Goal: Task Accomplishment & Management: Use online tool/utility

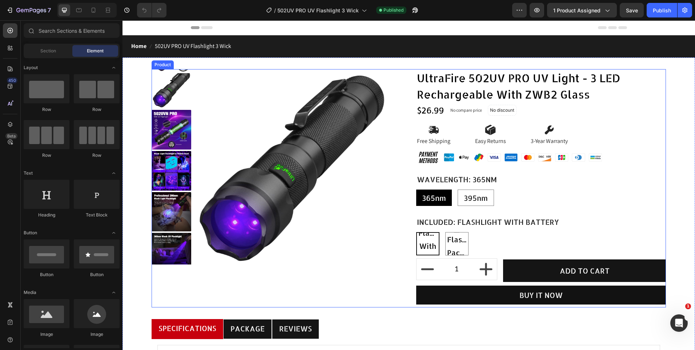
click at [402, 118] on div "Product Images Row UltraFire 502UV PRO UV Light - 3 LED Rechargeable With ZWB2 …" at bounding box center [409, 188] width 515 height 238
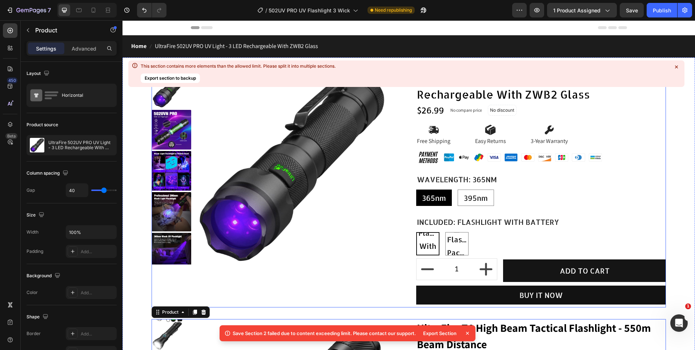
click at [400, 214] on div "Product Images Row UltraFire 502UV PRO UV Light - 3 LED Rechargeable With ZWB2 …" at bounding box center [409, 188] width 515 height 238
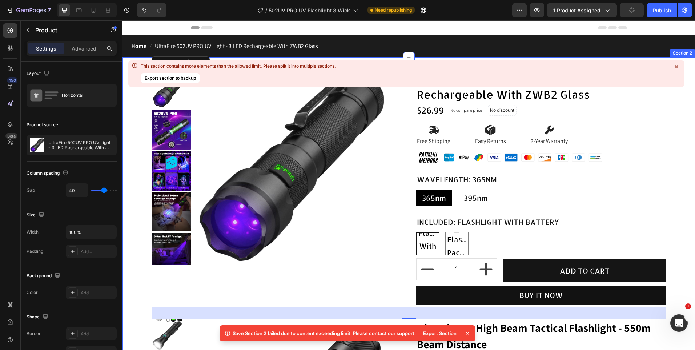
click at [678, 66] on icon at bounding box center [676, 66] width 3 height 3
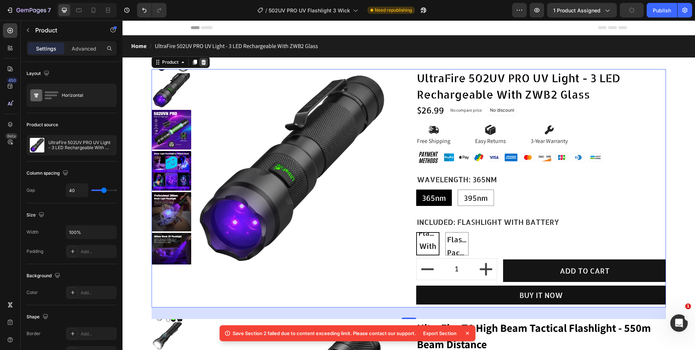
click at [206, 62] on icon at bounding box center [204, 62] width 6 height 6
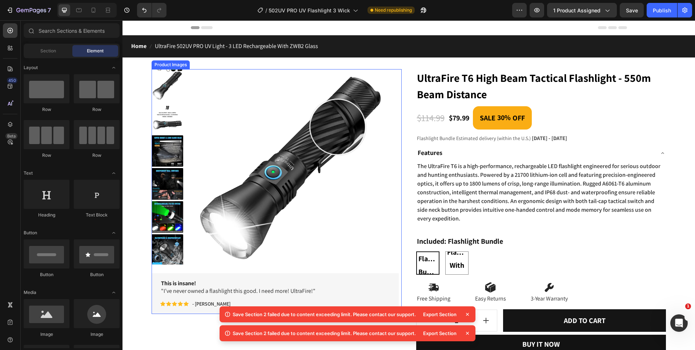
click at [338, 127] on img at bounding box center [292, 168] width 198 height 198
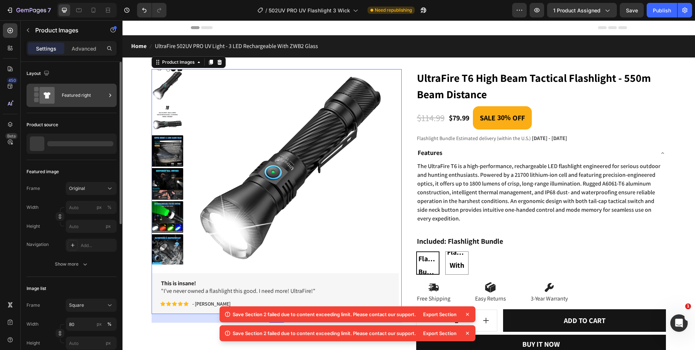
click at [108, 95] on icon at bounding box center [110, 95] width 7 height 7
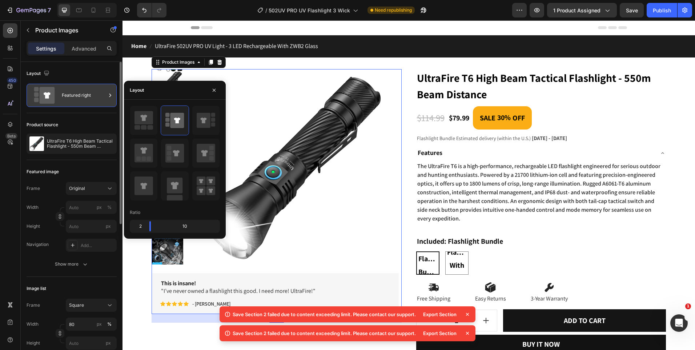
click at [108, 96] on icon at bounding box center [110, 95] width 7 height 7
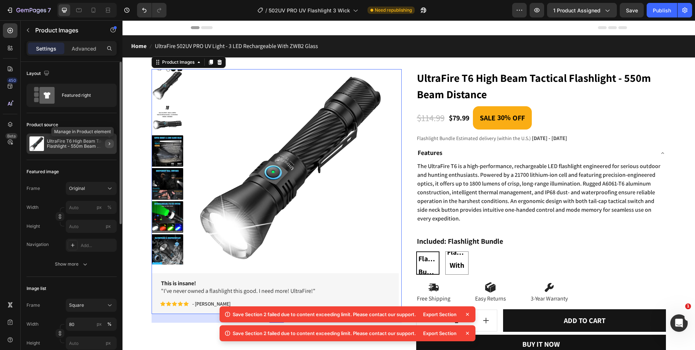
click at [109, 142] on icon "button" at bounding box center [110, 144] width 6 height 6
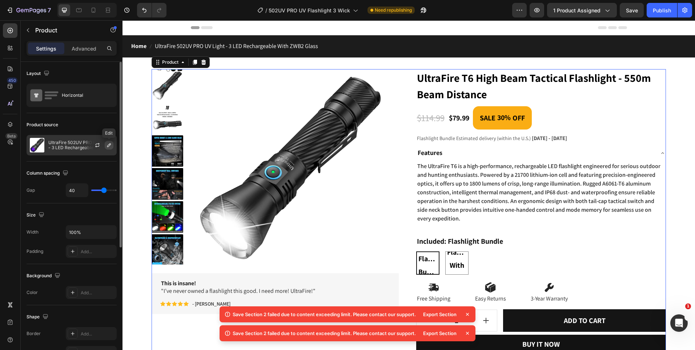
click at [109, 148] on icon "button" at bounding box center [109, 145] width 6 height 6
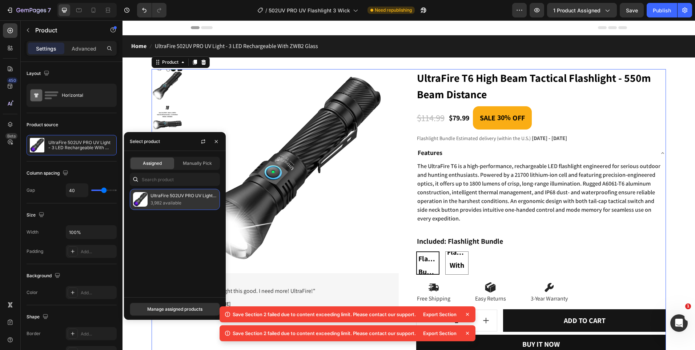
click at [155, 207] on div "UltraFire 502UV PRO UV Light - 3 LED Rechargeable With ZWB2 Glass 3,982 availab…" at bounding box center [175, 199] width 90 height 21
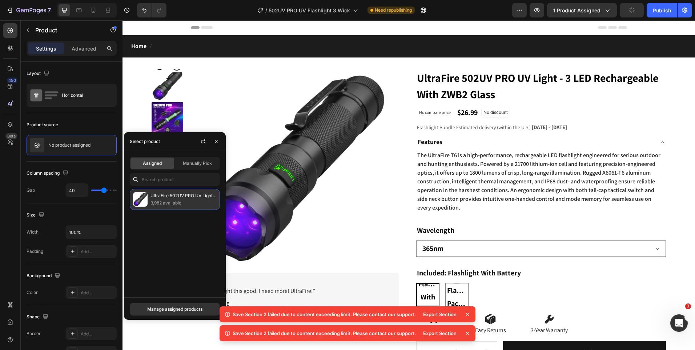
click at [152, 203] on p "3,982 available" at bounding box center [184, 202] width 66 height 7
click at [437, 243] on select "365nm 395nm" at bounding box center [541, 248] width 250 height 16
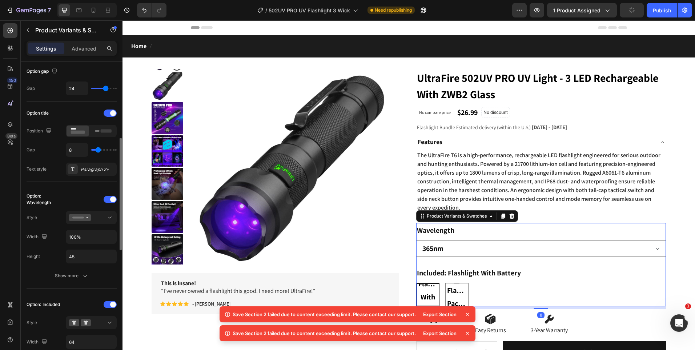
scroll to position [145, 0]
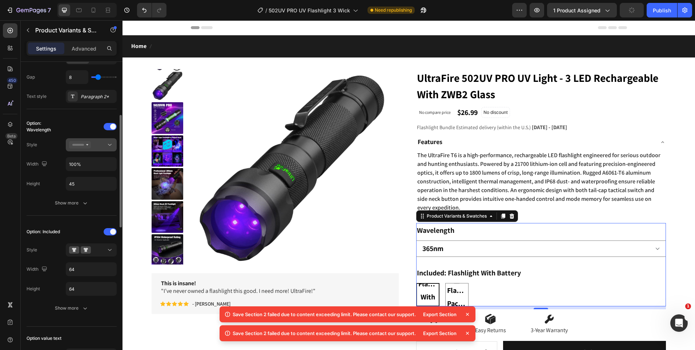
click at [100, 149] on button at bounding box center [91, 144] width 51 height 13
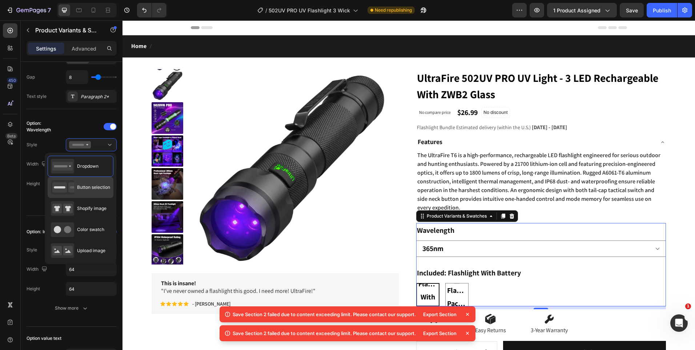
click at [97, 194] on div "Button selection" at bounding box center [80, 187] width 59 height 15
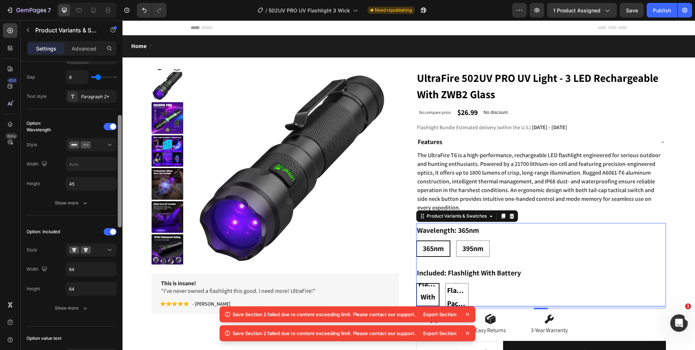
scroll to position [182, 0]
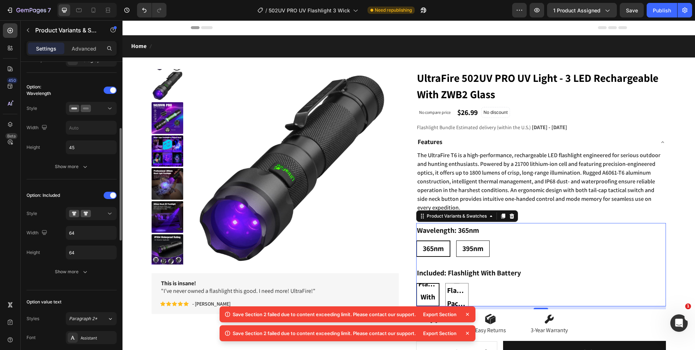
click at [487, 249] on div "395nm" at bounding box center [473, 248] width 33 height 19
click at [457, 240] on input "395nm 395nm 395nm" at bounding box center [456, 240] width 0 height 0
radio input "true"
click at [444, 251] on div "365nm" at bounding box center [433, 248] width 33 height 19
click at [416, 240] on input "365nm 365nm 365nm" at bounding box center [416, 240] width 0 height 0
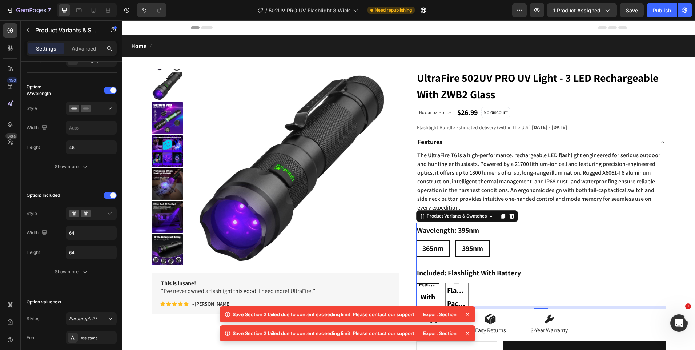
radio input "true"
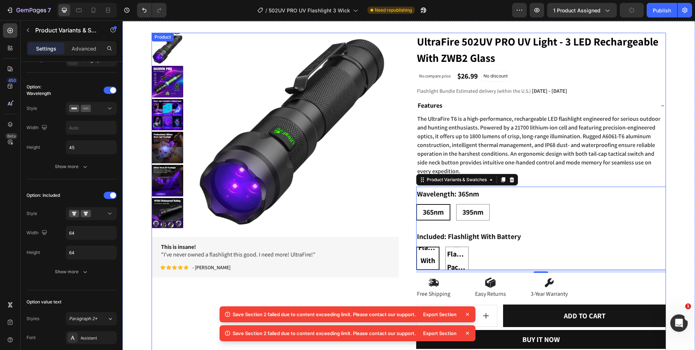
scroll to position [0, 0]
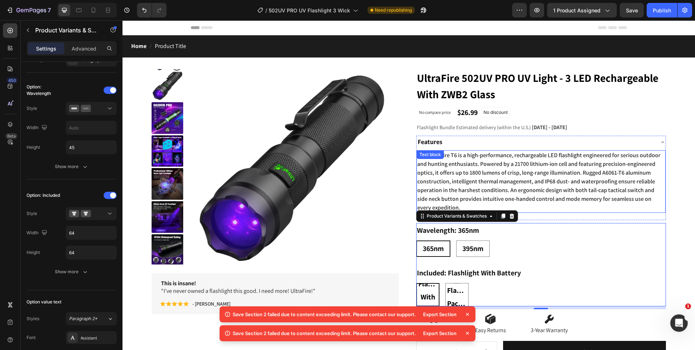
click at [478, 177] on p "The UltraFire T6 is a high-performance, rechargeable LED flashlight engineered …" at bounding box center [542, 181] width 248 height 61
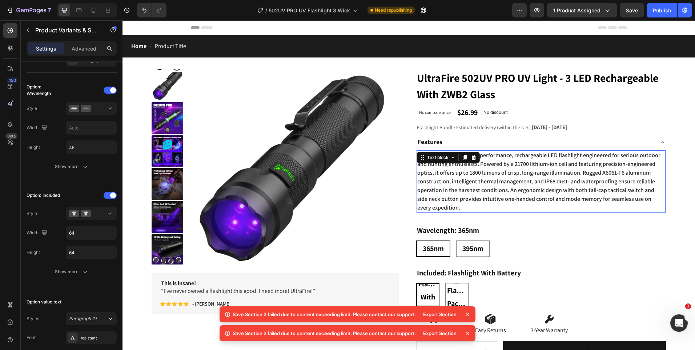
click at [478, 177] on p "The UltraFire T6 is a high-performance, rechargeable LED flashlight engineered …" at bounding box center [542, 181] width 248 height 61
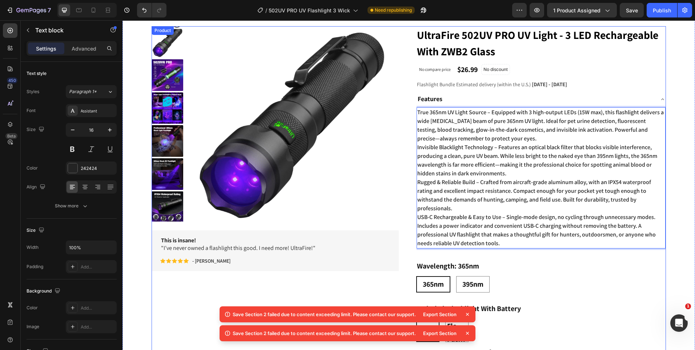
scroll to position [36, 0]
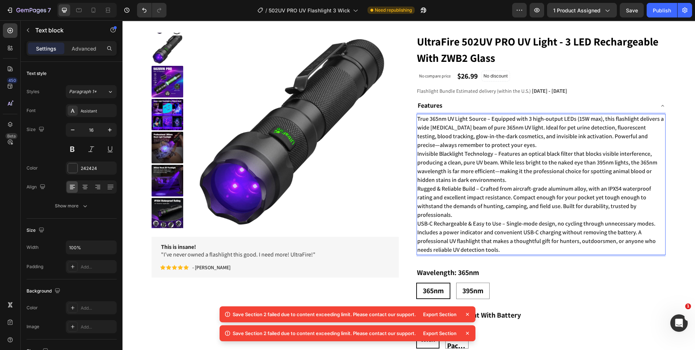
click at [516, 188] on p "Rugged & Reliable Build – Crafted from aircraft-grade aluminum alloy, with an I…" at bounding box center [542, 201] width 248 height 35
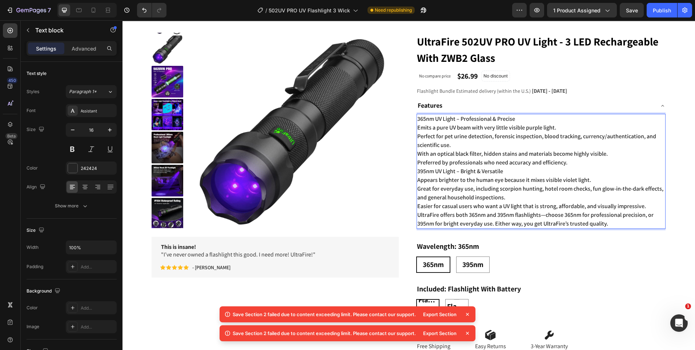
click at [623, 158] on p "Preferred by professionals who need accuracy and efficiency." at bounding box center [542, 162] width 248 height 9
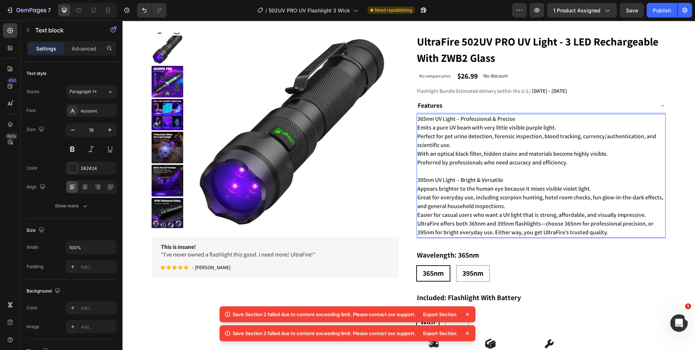
click at [540, 204] on p "Great for everyday use, including scorpion hunting, hotel room checks, fun glow…" at bounding box center [542, 201] width 248 height 17
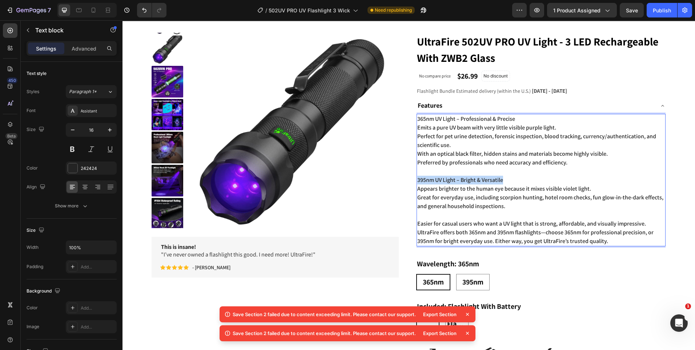
drag, startPoint x: 512, startPoint y: 179, endPoint x: 396, endPoint y: 181, distance: 115.7
click at [396, 181] on div "Product Images This is insane! "I’ve never owned a flashlight this good. I need…" at bounding box center [409, 237] width 515 height 409
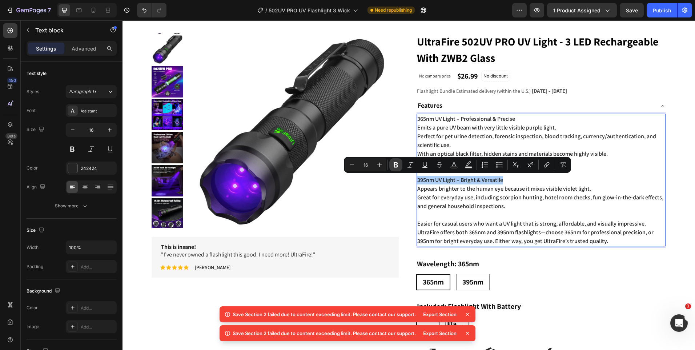
click at [396, 166] on icon "Editor contextual toolbar" at bounding box center [395, 164] width 7 height 7
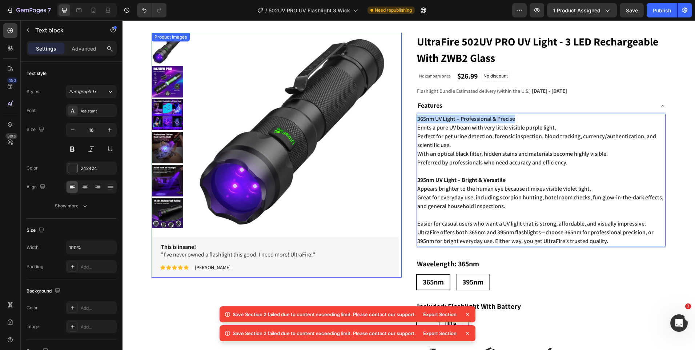
drag, startPoint x: 489, startPoint y: 120, endPoint x: 376, endPoint y: 118, distance: 112.8
click at [376, 118] on div "Product Images This is insane! "I’ve never owned a flashlight this good. I need…" at bounding box center [409, 237] width 515 height 409
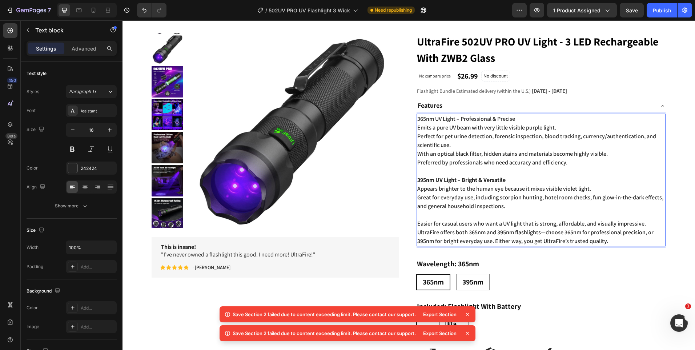
click at [506, 163] on p "Preferred by professionals who need accuracy and efficiency." at bounding box center [542, 162] width 248 height 9
drag, startPoint x: 522, startPoint y: 112, endPoint x: 522, endPoint y: 116, distance: 4.4
click at [522, 116] on div "Features 365nm UV Light – Professional & Precise Emits a pure UV beam with very…" at bounding box center [542, 176] width 250 height 154
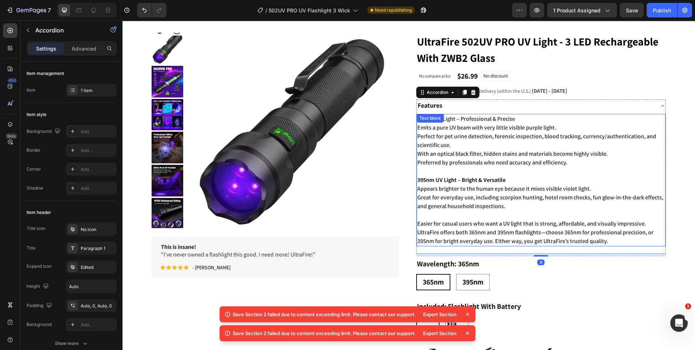
click at [522, 121] on p "365nm UV Light – Professional & Precise" at bounding box center [542, 119] width 248 height 9
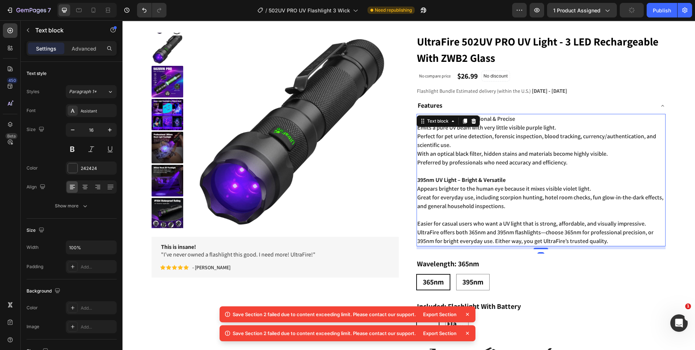
drag, startPoint x: 518, startPoint y: 120, endPoint x: 520, endPoint y: 127, distance: 7.1
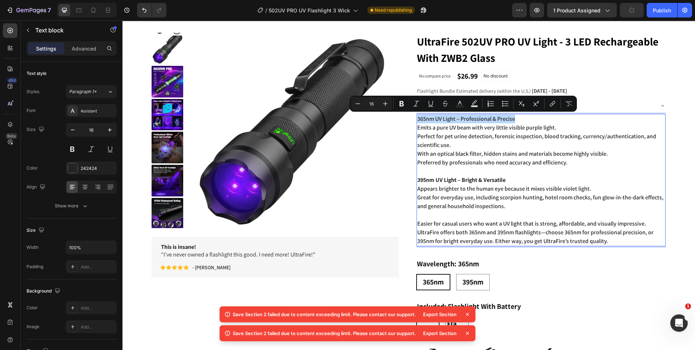
drag, startPoint x: 521, startPoint y: 122, endPoint x: 415, endPoint y: 121, distance: 105.9
click at [418, 121] on p "365nm UV Light – Professional & Precise" at bounding box center [542, 119] width 248 height 9
click at [398, 106] on button "Bold" at bounding box center [401, 103] width 13 height 13
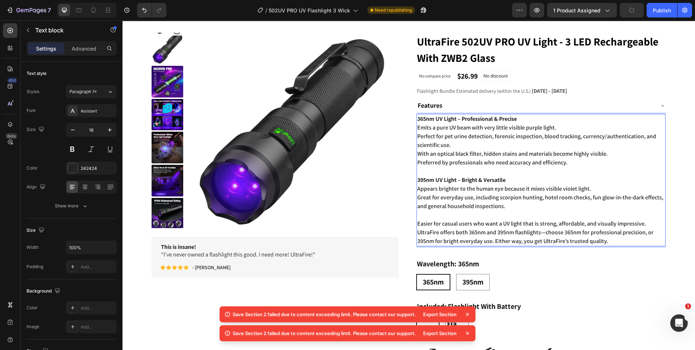
click at [541, 121] on p "365nm UV Light – Professional & Precise" at bounding box center [542, 119] width 248 height 9
click at [559, 94] on span "[DATE] - [DATE]" at bounding box center [549, 90] width 35 height 7
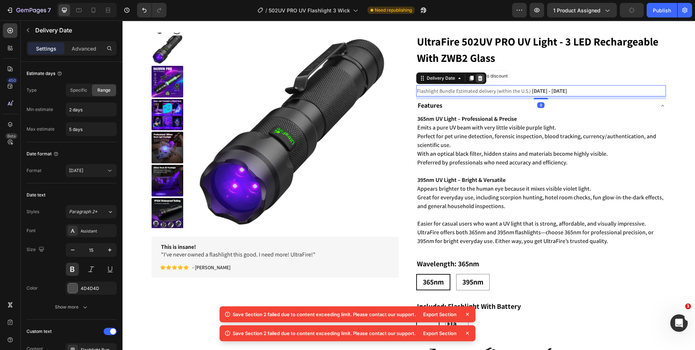
click at [478, 78] on icon at bounding box center [481, 78] width 6 height 6
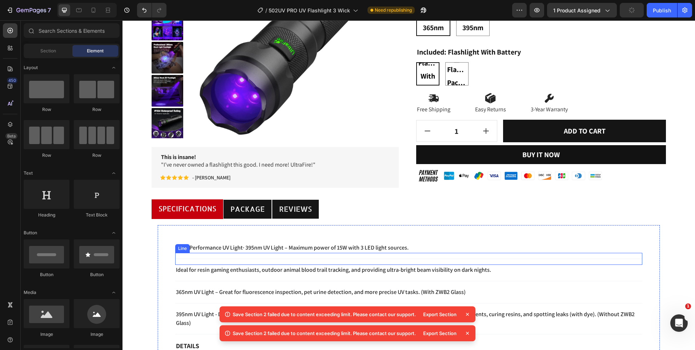
scroll to position [291, 0]
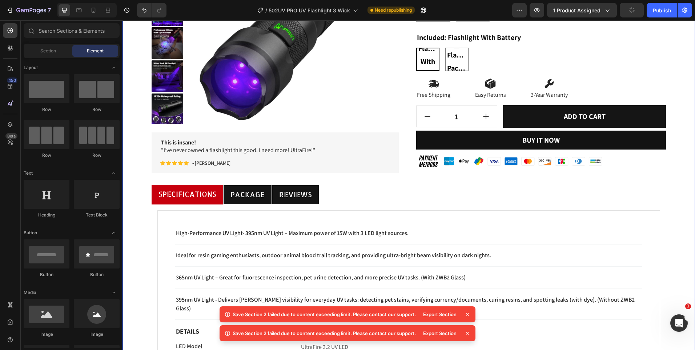
click at [143, 206] on div "Product Images This is insane! "I’ve never owned a flashlight this good. I need…" at bounding box center [409, 238] width 573 height 945
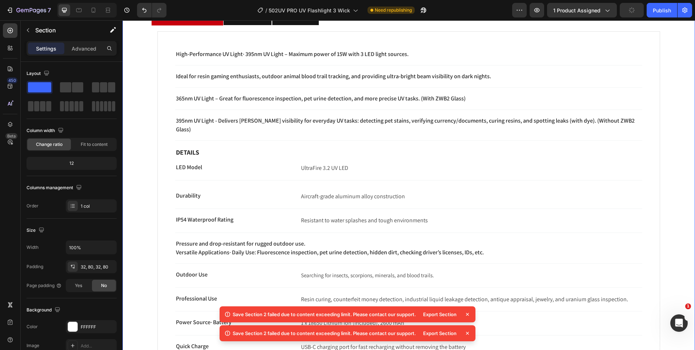
scroll to position [473, 0]
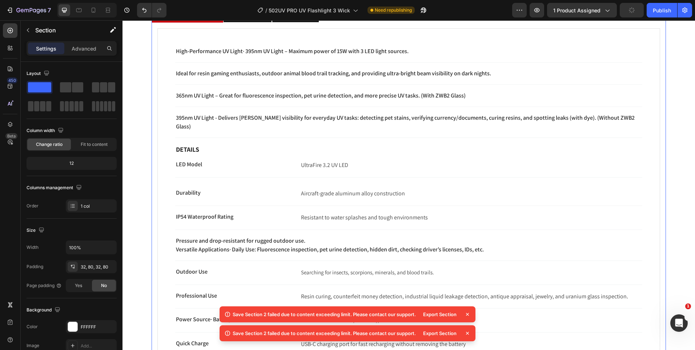
click at [155, 199] on div "High-Performance UV Light· 395nm UV Light – Maximum power of 15W with 3 LED lig…" at bounding box center [409, 267] width 515 height 489
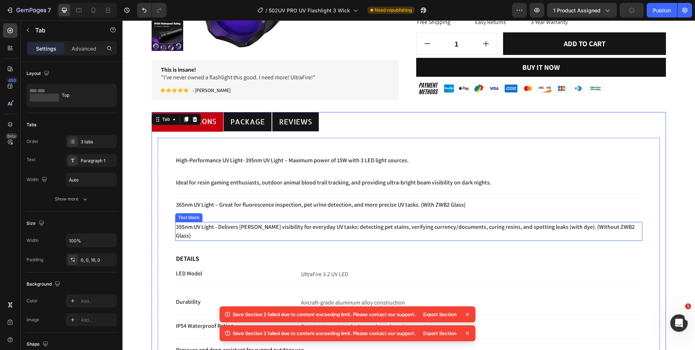
scroll to position [327, 0]
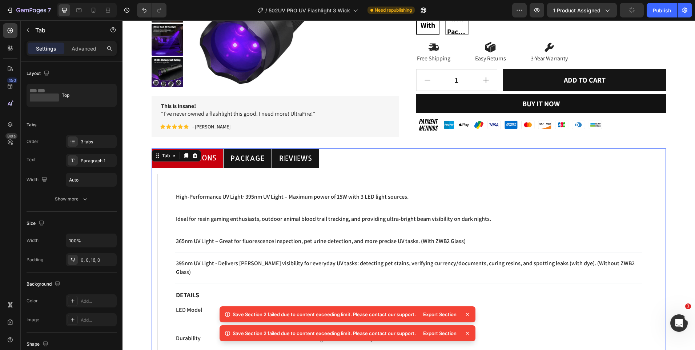
click at [414, 163] on ul "Specifications Package reviews" at bounding box center [409, 158] width 515 height 20
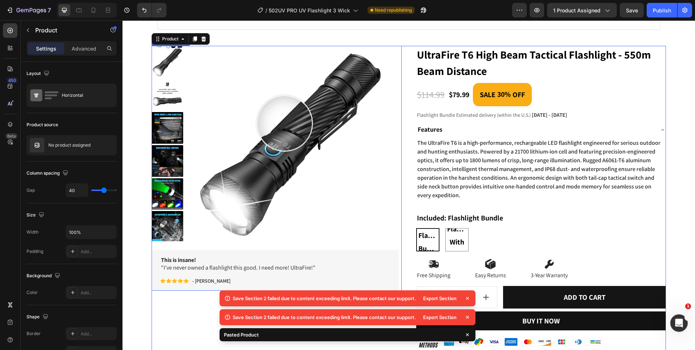
scroll to position [757, 0]
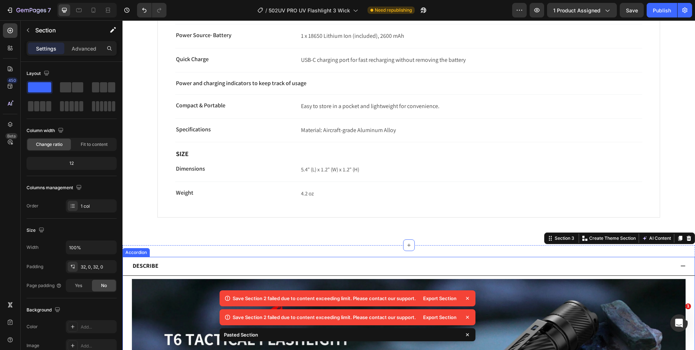
scroll to position [945, 0]
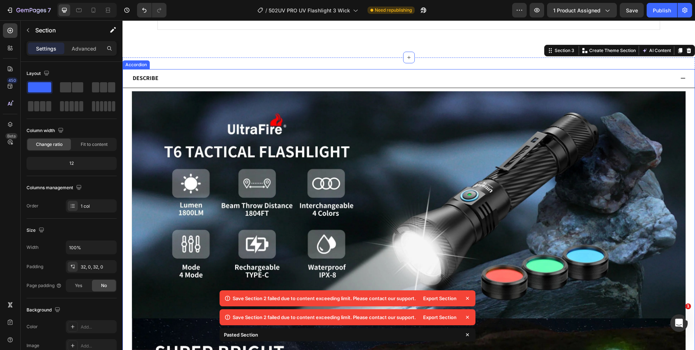
click at [199, 73] on div "Describe" at bounding box center [403, 78] width 543 height 13
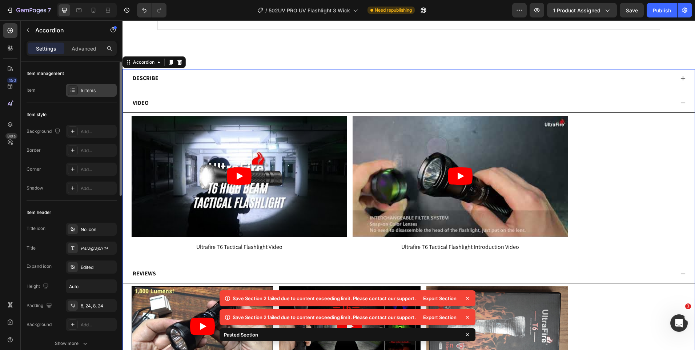
click at [105, 93] on div "5 items" at bounding box center [98, 90] width 34 height 7
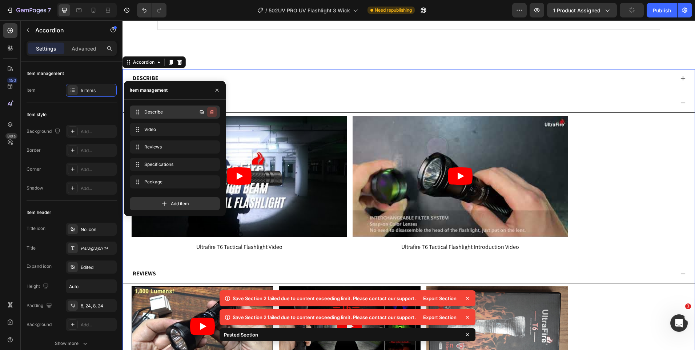
click at [211, 112] on icon "button" at bounding box center [212, 112] width 6 height 6
click at [212, 113] on div "Delete" at bounding box center [206, 112] width 13 height 7
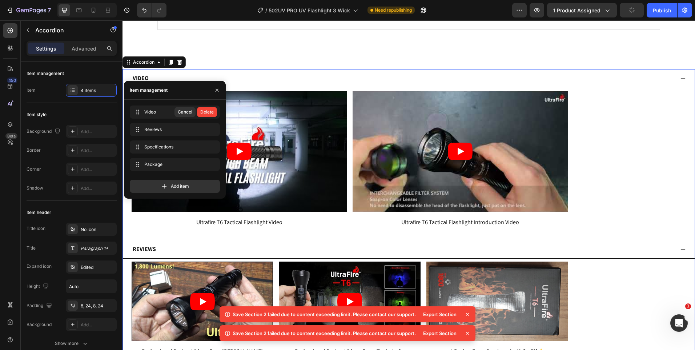
click at [212, 111] on div "Delete" at bounding box center [206, 112] width 13 height 7
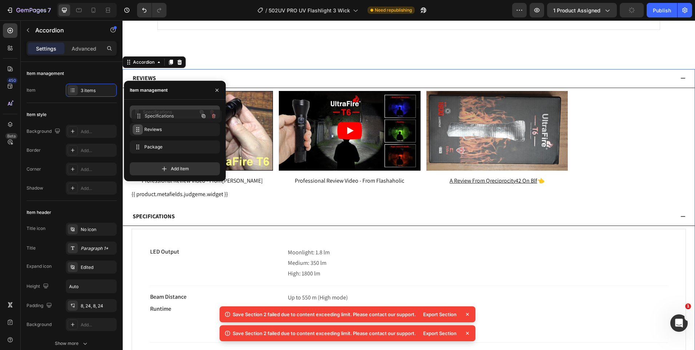
drag, startPoint x: 132, startPoint y: 132, endPoint x: 134, endPoint y: 118, distance: 13.6
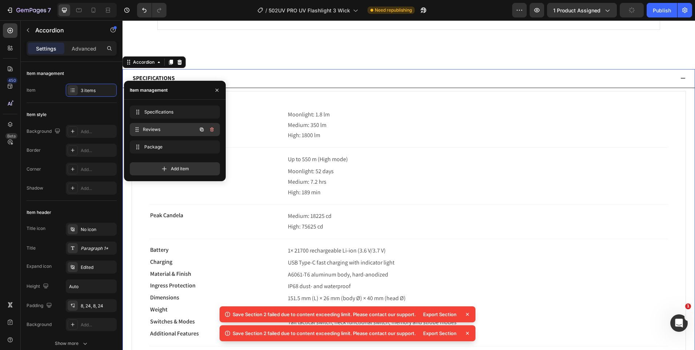
click at [179, 134] on div "Reviews Reviews" at bounding box center [165, 129] width 64 height 10
click at [178, 118] on div "Specifications Specifications" at bounding box center [175, 111] width 90 height 13
click at [331, 102] on div "LED Output Text block Moonlight: 1.8 lm Medium: 350 lm High: 1800 lm Text block…" at bounding box center [409, 272] width 555 height 362
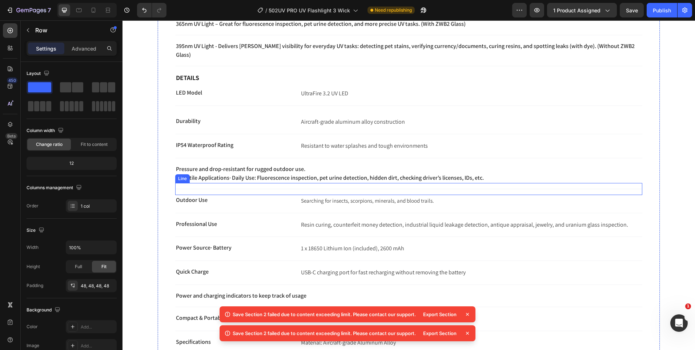
scroll to position [435, 0]
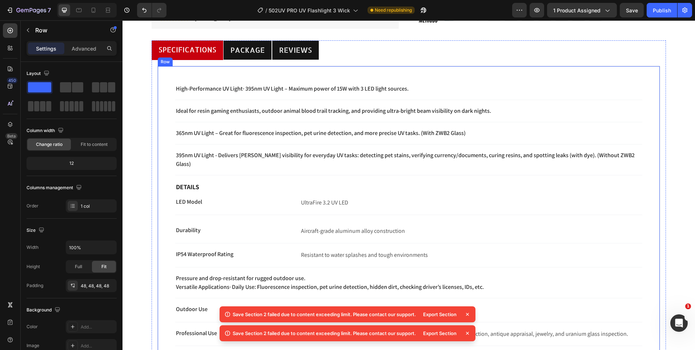
click at [168, 135] on div "High-Performance UV Light· 395nm UV Light – Maximum power of 15W with 3 LED lig…" at bounding box center [409, 302] width 503 height 473
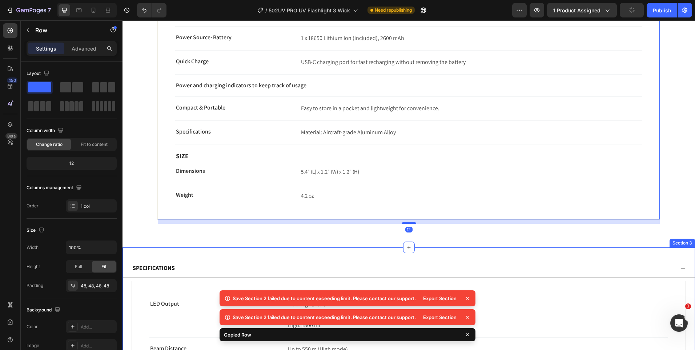
scroll to position [848, 0]
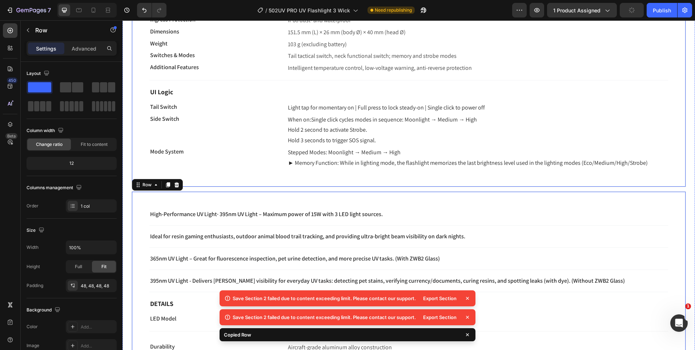
click at [136, 147] on div "LED Output Text block Moonlight: 1.8 lm Medium: 350 lm High: 1800 lm Text block…" at bounding box center [409, 6] width 555 height 362
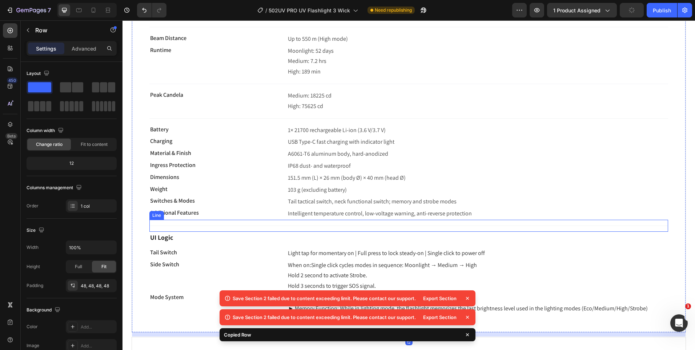
scroll to position [1030, 0]
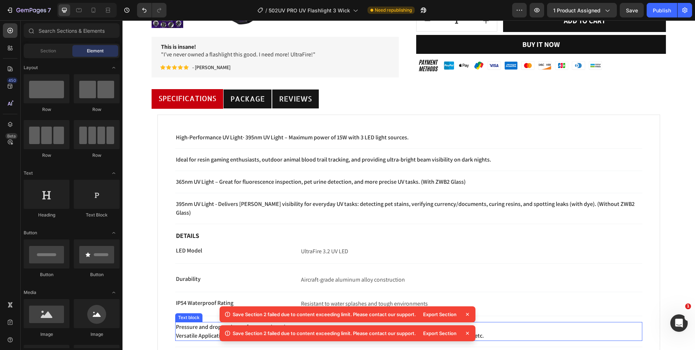
scroll to position [342, 0]
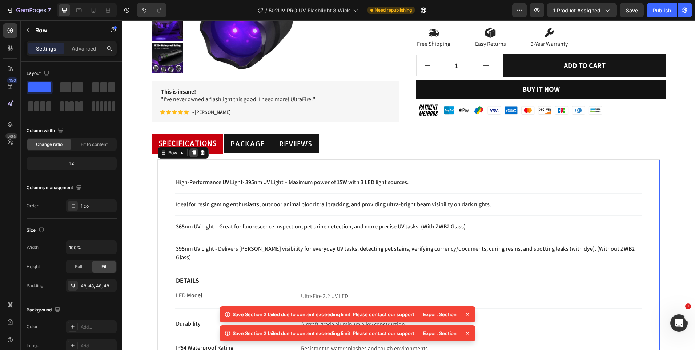
click at [198, 156] on div at bounding box center [194, 152] width 9 height 9
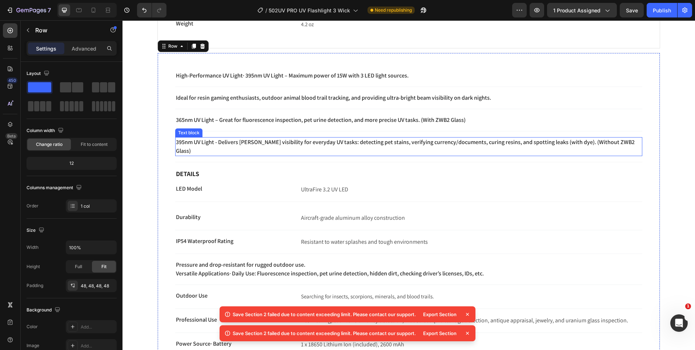
scroll to position [933, 0]
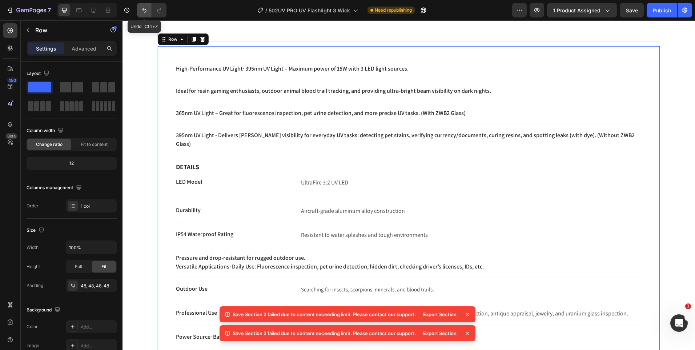
click at [147, 14] on button "Undo/Redo" at bounding box center [144, 10] width 15 height 15
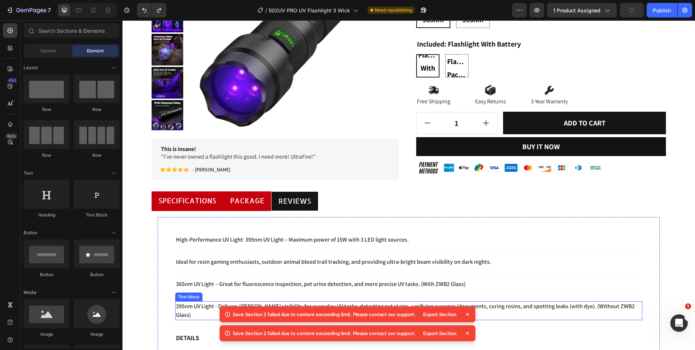
scroll to position [274, 0]
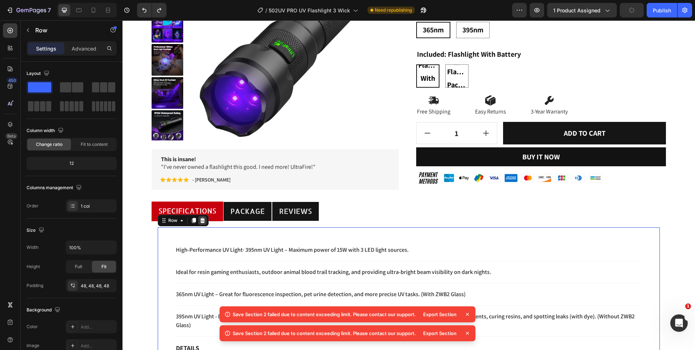
drag, startPoint x: 203, startPoint y: 223, endPoint x: 239, endPoint y: 213, distance: 38.0
click at [202, 223] on icon at bounding box center [203, 221] width 6 height 6
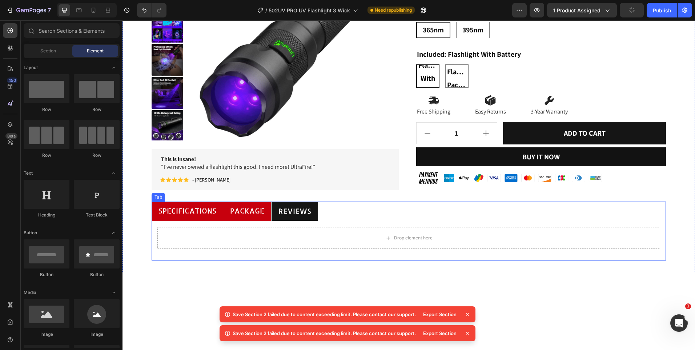
click at [255, 210] on span "Package" at bounding box center [247, 210] width 34 height 9
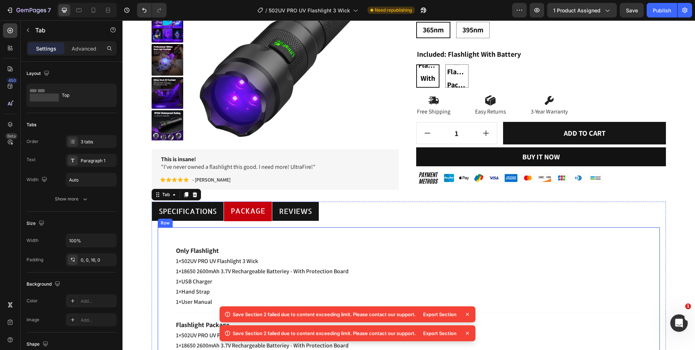
click at [247, 233] on div "Only Flashlight Text block 1×502UV PRO UV Flashlight 3 Wick Text block 1×18650 …" at bounding box center [409, 318] width 503 height 182
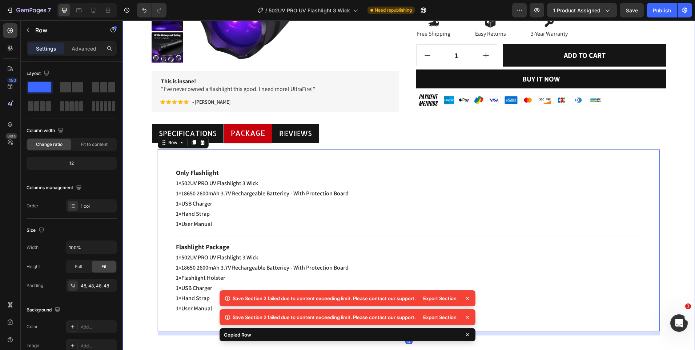
scroll to position [557, 0]
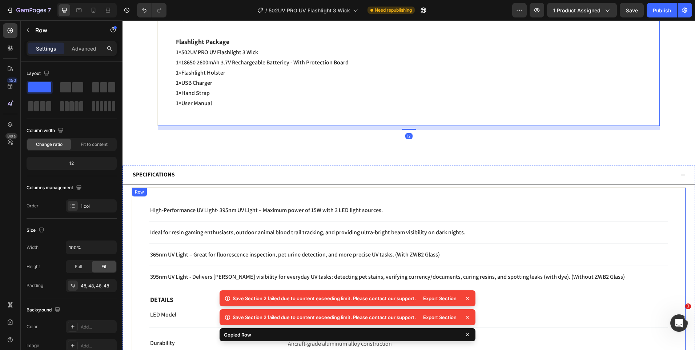
click at [206, 172] on div "Specifications" at bounding box center [403, 174] width 543 height 13
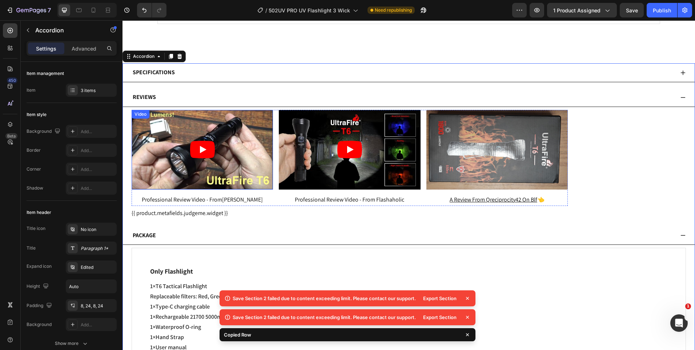
scroll to position [666, 0]
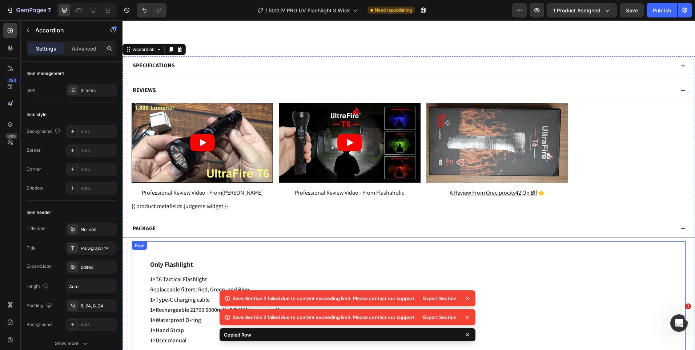
click at [197, 246] on div "Only Flashlight Text block 1×T6 Tactical Flashlight Text block Replaceable filt…" at bounding box center [409, 357] width 555 height 232
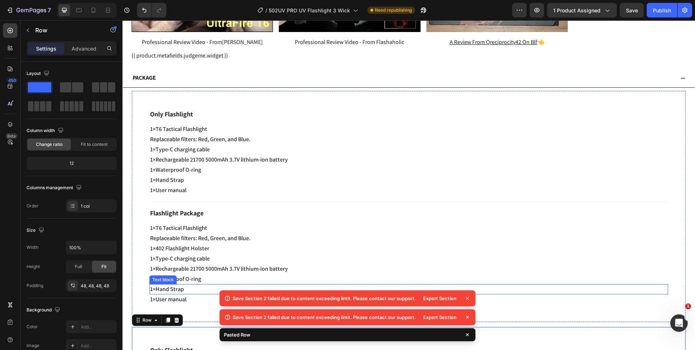
scroll to position [806, 0]
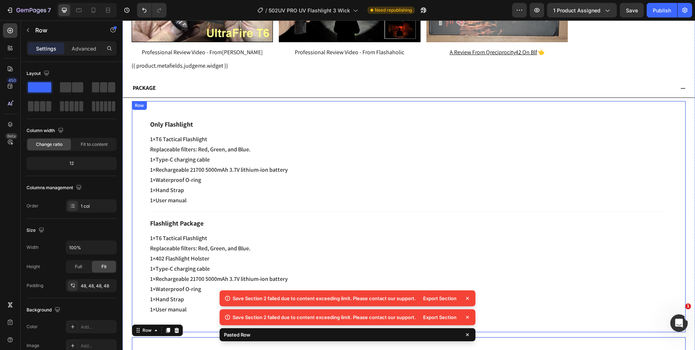
click at [138, 167] on div "Only Flashlight Text block 1×T6 Tactical Flashlight Text block Replaceable filt…" at bounding box center [409, 217] width 555 height 232
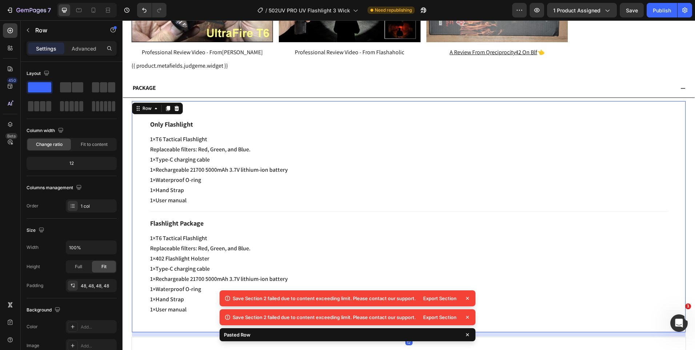
click at [173, 109] on div at bounding box center [176, 108] width 9 height 9
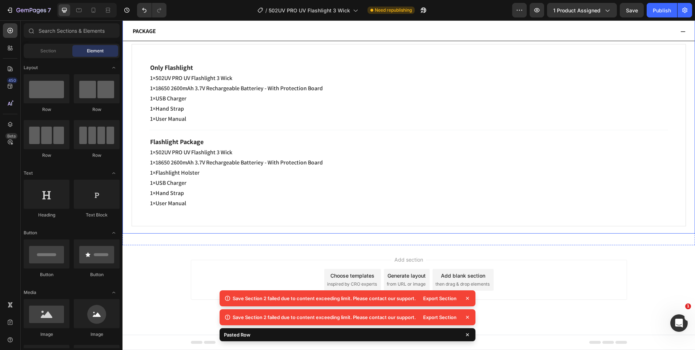
scroll to position [391, 0]
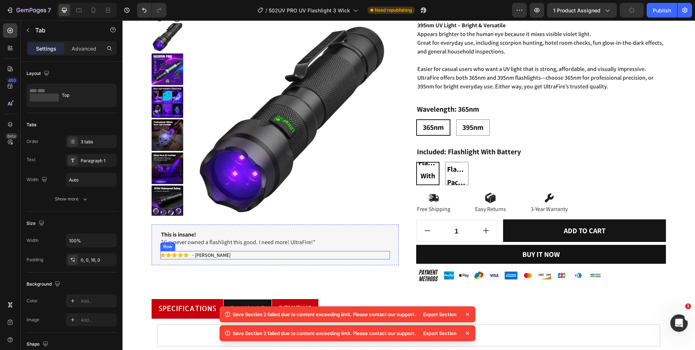
click at [308, 302] on div "reviews" at bounding box center [295, 308] width 35 height 13
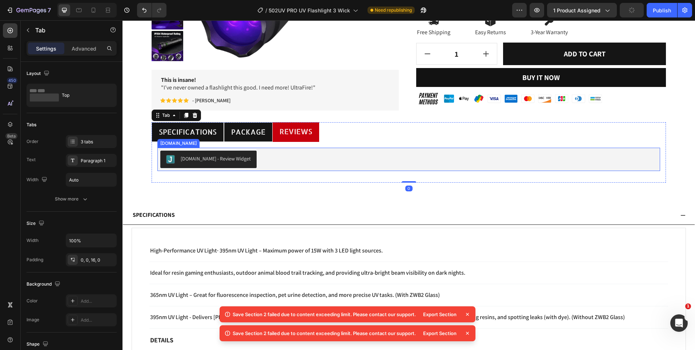
scroll to position [354, 0]
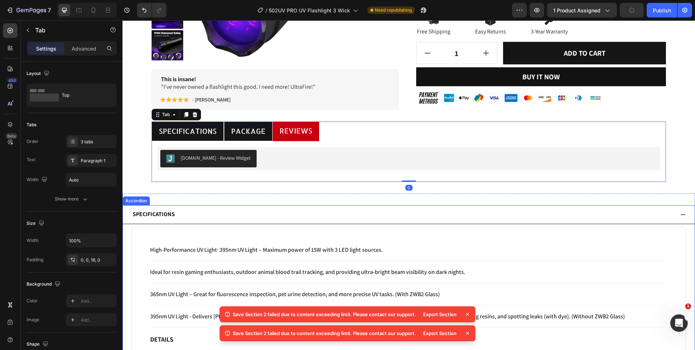
click at [219, 223] on div "Specifications" at bounding box center [409, 214] width 572 height 19
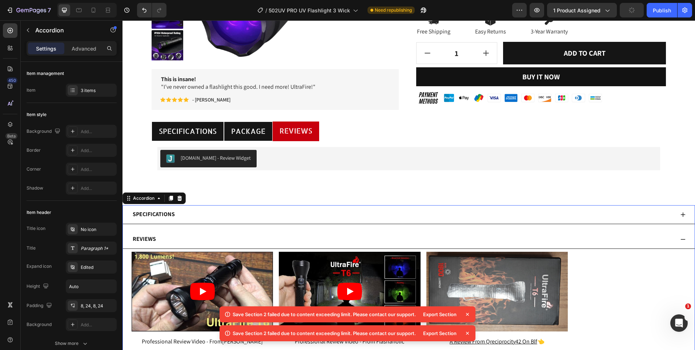
click at [211, 239] on div "Reviews" at bounding box center [403, 239] width 543 height 13
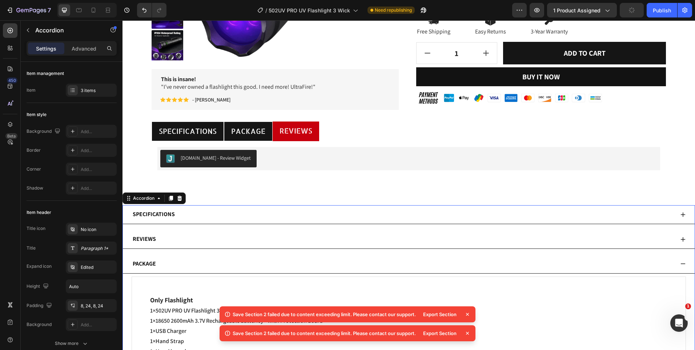
click at [211, 239] on div "Reviews" at bounding box center [403, 239] width 543 height 13
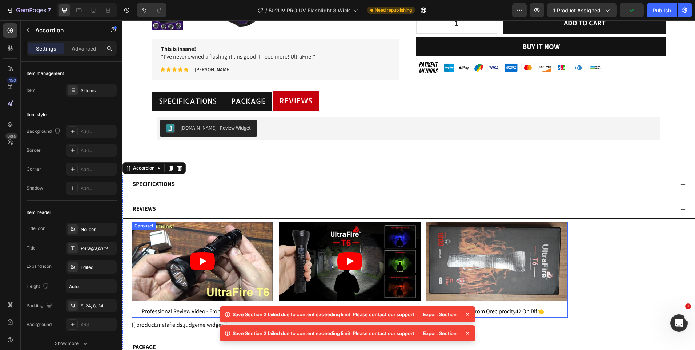
scroll to position [463, 0]
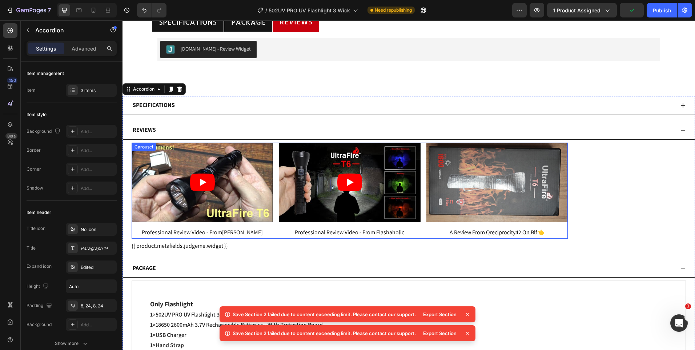
click at [276, 198] on div "Video professional review video - from [PERSON_NAME] Text Block Video professio…" at bounding box center [350, 191] width 436 height 96
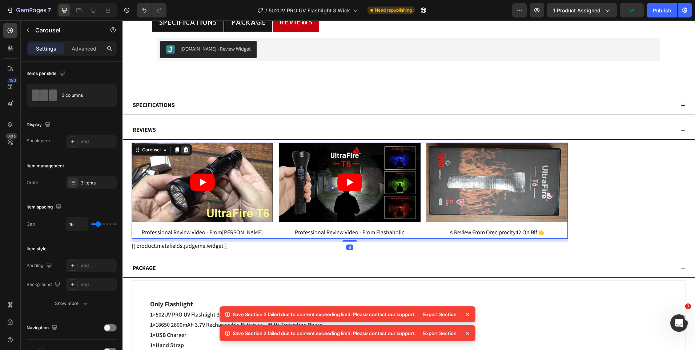
click at [187, 150] on icon at bounding box center [186, 149] width 5 height 5
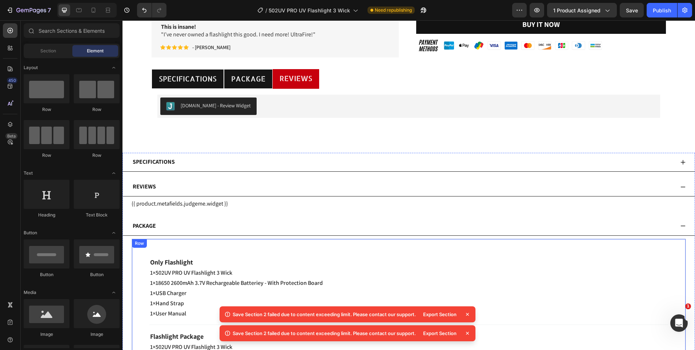
scroll to position [391, 0]
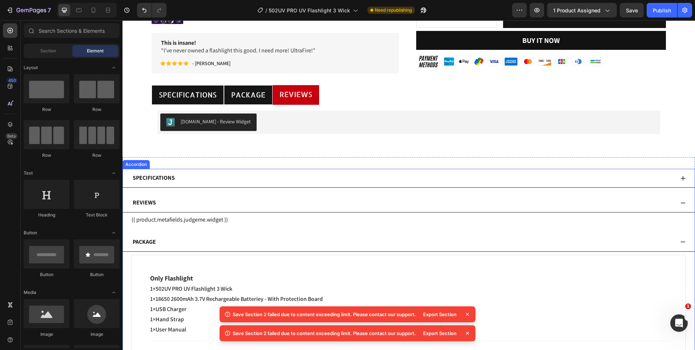
click at [230, 243] on div "Package" at bounding box center [403, 242] width 543 height 13
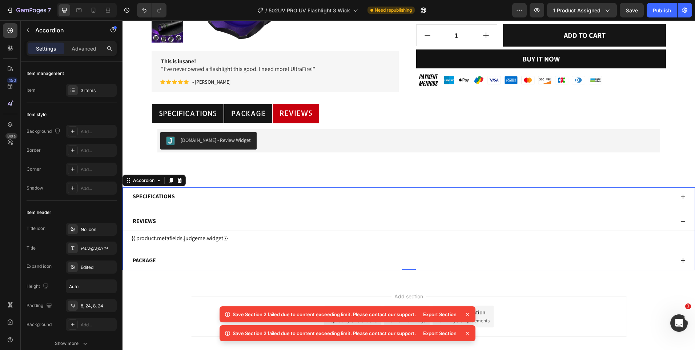
scroll to position [354, 0]
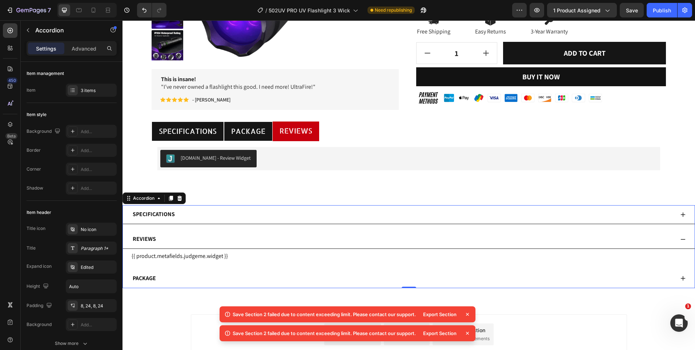
click at [207, 273] on div "Package" at bounding box center [403, 278] width 543 height 13
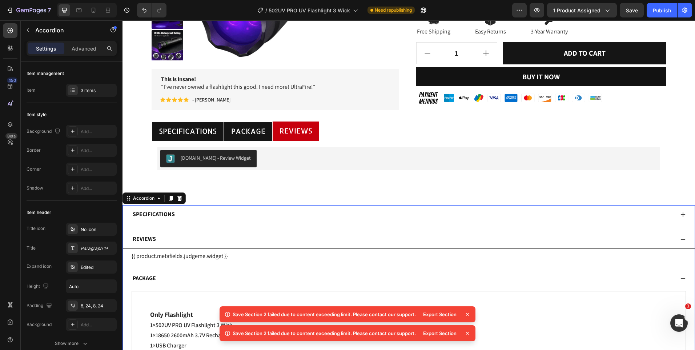
click at [228, 216] on div "Specifications" at bounding box center [403, 214] width 543 height 13
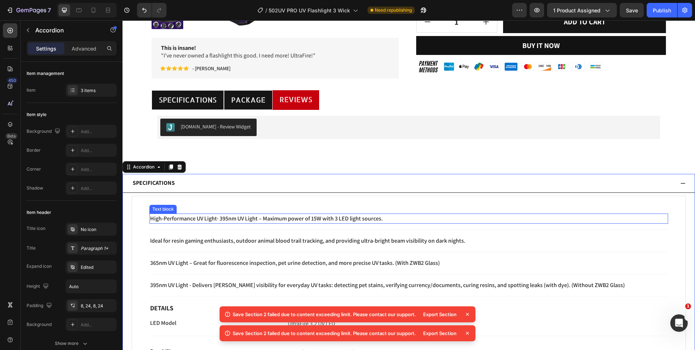
scroll to position [463, 0]
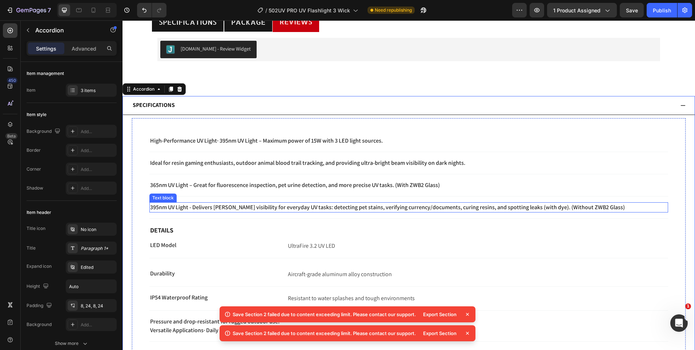
click at [227, 207] on span "395nm UV Light - Delivers [PERSON_NAME] visibility for everyday UV tasks: detec…" at bounding box center [387, 207] width 475 height 8
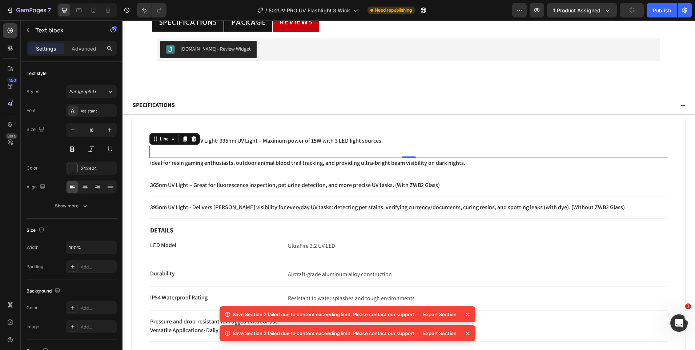
click at [393, 150] on div "Title Line 0" at bounding box center [409, 152] width 519 height 12
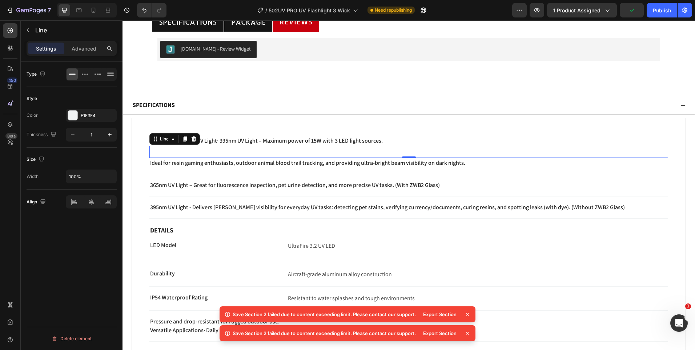
click at [193, 139] on icon at bounding box center [194, 139] width 6 height 6
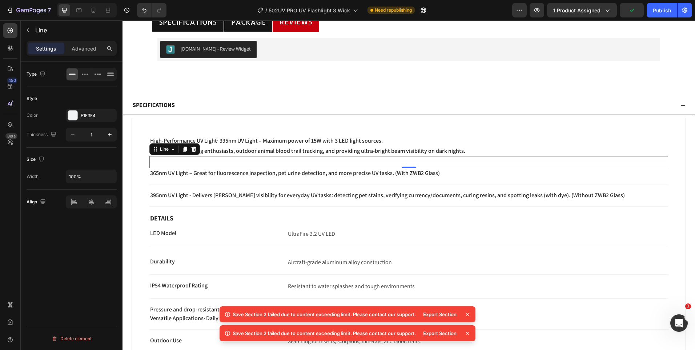
drag, startPoint x: 317, startPoint y: 163, endPoint x: 290, endPoint y: 162, distance: 27.3
click at [317, 163] on div "Title Line 0" at bounding box center [409, 162] width 519 height 12
drag, startPoint x: 192, startPoint y: 152, endPoint x: 201, endPoint y: 169, distance: 18.6
click at [193, 153] on div at bounding box center [194, 149] width 9 height 9
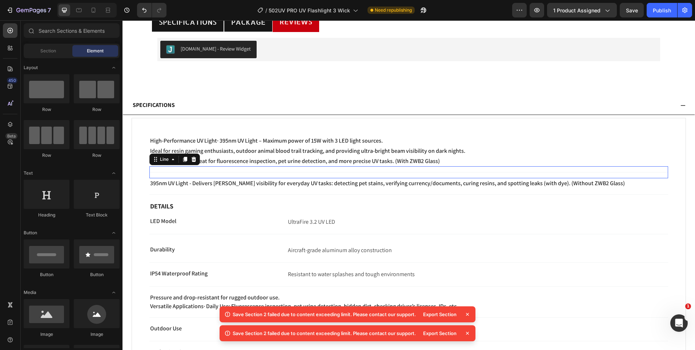
click at [200, 174] on div "Title Line 0" at bounding box center [409, 172] width 519 height 12
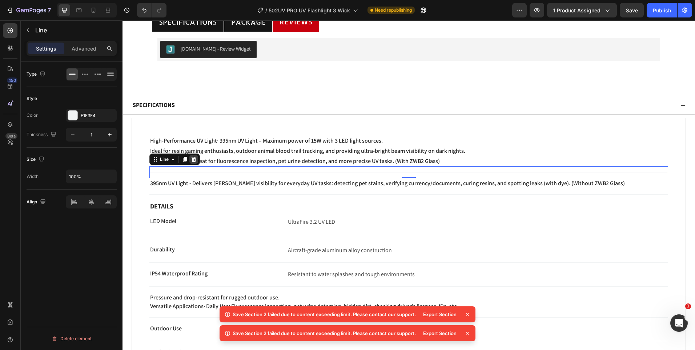
click at [196, 161] on icon at bounding box center [194, 159] width 6 height 6
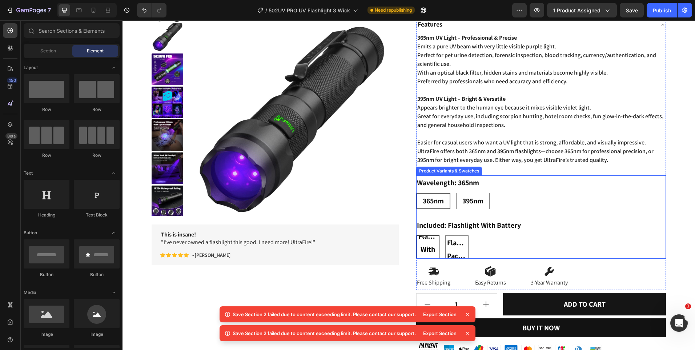
scroll to position [109, 0]
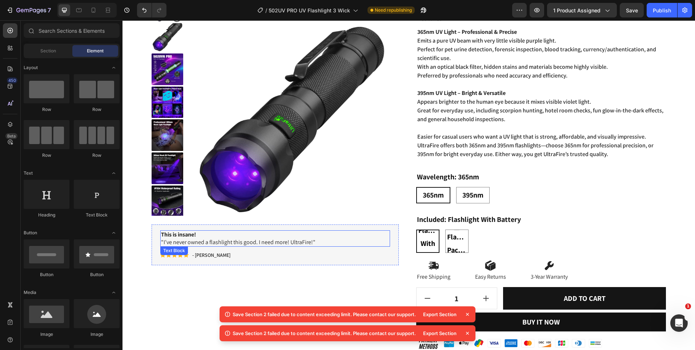
click at [243, 244] on p "This is insane! "I’ve never owned a flashlight this good. I need more! UltraFir…" at bounding box center [275, 238] width 228 height 15
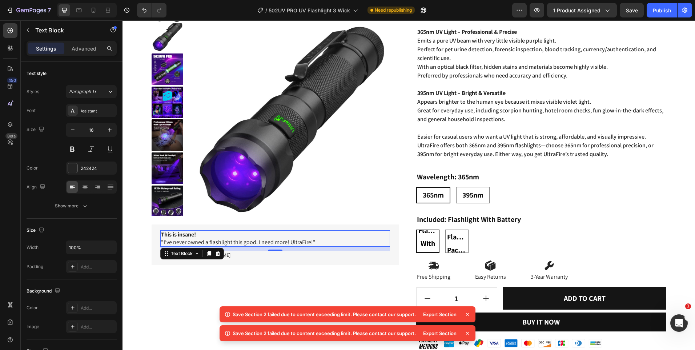
click at [243, 244] on p "This is insane! "I’ve never owned a flashlight this good. I need more! UltraFir…" at bounding box center [275, 238] width 228 height 15
click at [314, 243] on p "This is insane! "I’ve never owned a flashlight this good. I need more! UltraFir…" at bounding box center [275, 238] width 228 height 15
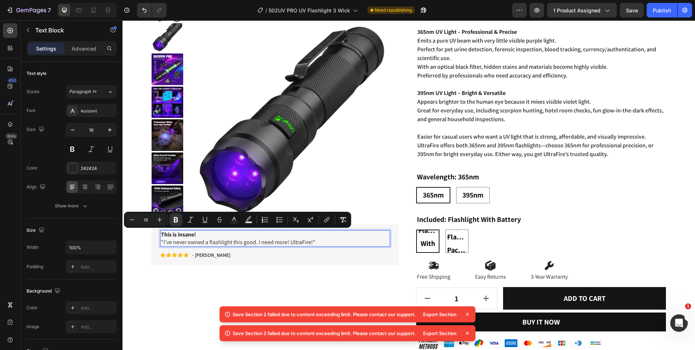
click at [165, 245] on p "This is insane! "I’ve never owned a flashlight this good. I need more! UltraFir…" at bounding box center [275, 238] width 228 height 15
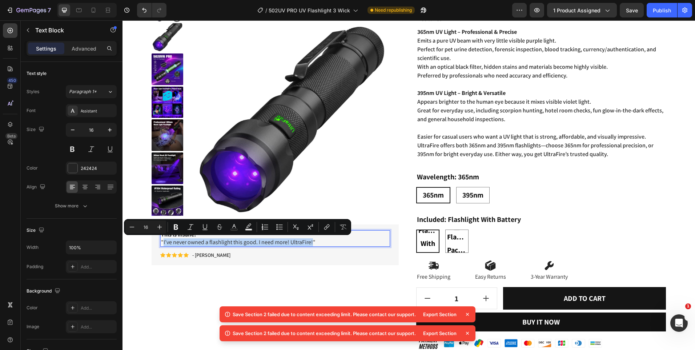
drag, startPoint x: 163, startPoint y: 243, endPoint x: 312, endPoint y: 241, distance: 148.8
click at [312, 241] on p "This is insane! "I’ve never owned a flashlight this good. I need more! UltraFir…" at bounding box center [275, 238] width 228 height 15
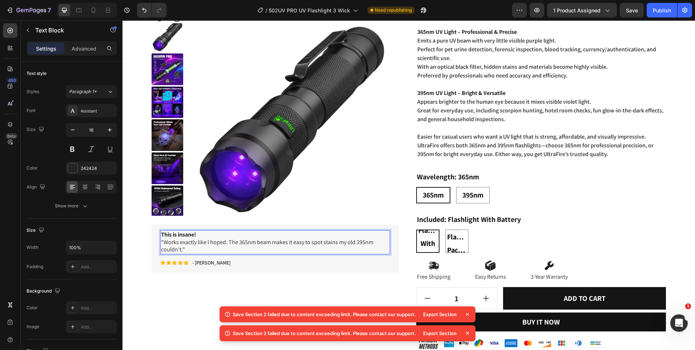
click at [163, 242] on p "This is insane! "Works exactly like I hoped. The 365nm beam makes it easy to sp…" at bounding box center [275, 242] width 228 height 23
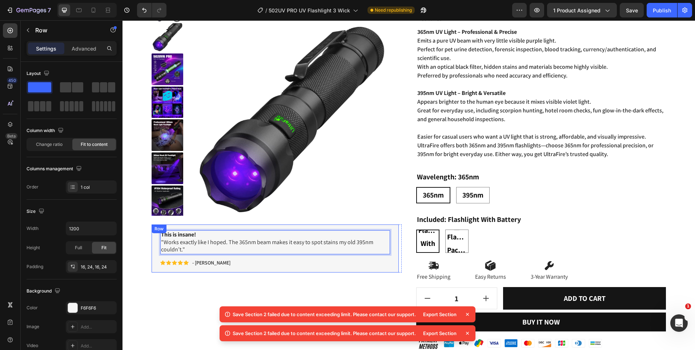
click at [160, 244] on div "This is insane! "Works exactly like I hoped. The 365nm beam makes it easy to sp…" at bounding box center [275, 248] width 247 height 48
click at [162, 243] on p "This is insane! "Works exactly like I hoped. The 365nm beam makes it easy to sp…" at bounding box center [275, 242] width 228 height 23
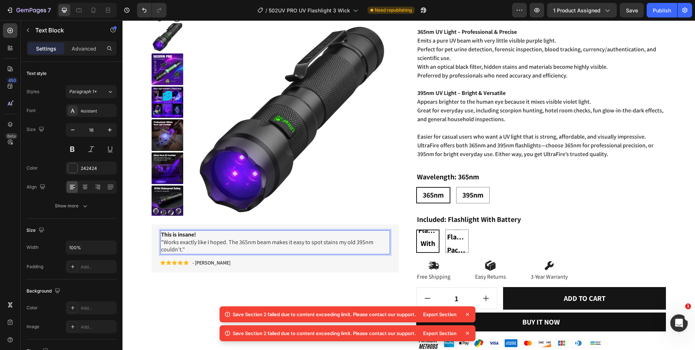
click at [162, 244] on p "This is insane! "Works exactly like I hoped. The 365nm beam makes it easy to sp…" at bounding box center [275, 242] width 228 height 23
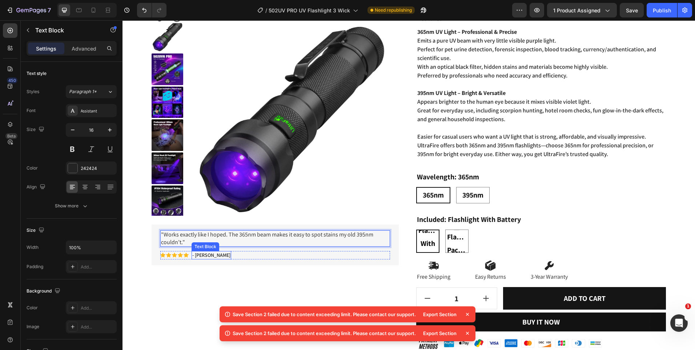
click at [206, 257] on p "- [PERSON_NAME]" at bounding box center [211, 255] width 38 height 7
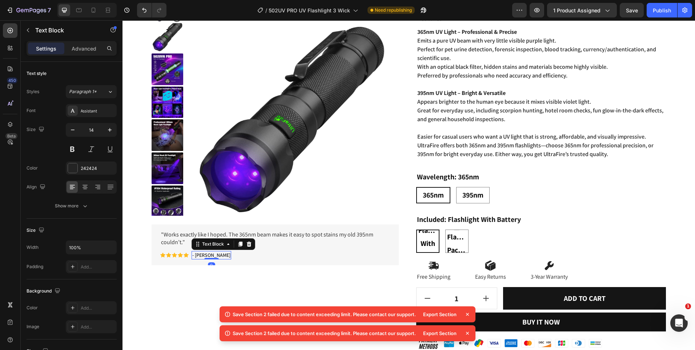
click at [207, 256] on p "- [PERSON_NAME]" at bounding box center [211, 255] width 38 height 7
click at [225, 264] on div ""Works exactly like I hoped. The 365nm beam makes it easy to spot stains my old…" at bounding box center [275, 244] width 247 height 41
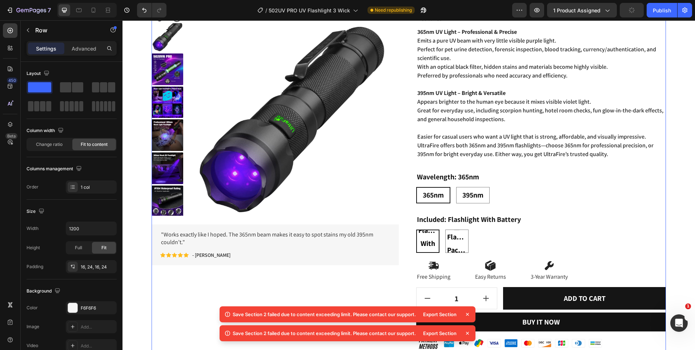
click at [275, 264] on div ""Works exactly like I hoped. The 365nm beam makes it easy to spot stains my old…" at bounding box center [275, 244] width 247 height 41
drag, startPoint x: 278, startPoint y: 260, endPoint x: 141, endPoint y: 255, distance: 137.2
click at [278, 260] on div ""Works exactly like I hoped. The 365nm beam makes it easy to spot stains my old…" at bounding box center [275, 244] width 247 height 41
click at [126, 256] on div "Product Images "Works exactly like I hoped. The 365nm beam makes it easy to spo…" at bounding box center [409, 193] width 573 height 491
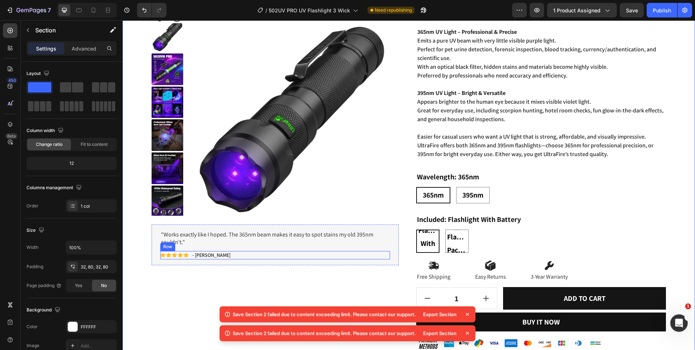
click at [229, 259] on div "Icon Icon Icon Icon Icon Icon List - [PERSON_NAME] Text Block Row" at bounding box center [275, 255] width 230 height 8
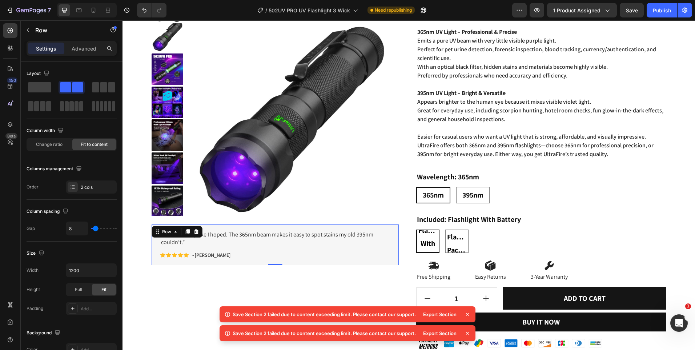
click at [279, 262] on div ""Works exactly like I hoped. The 365nm beam makes it easy to spot stains my old…" at bounding box center [275, 244] width 247 height 41
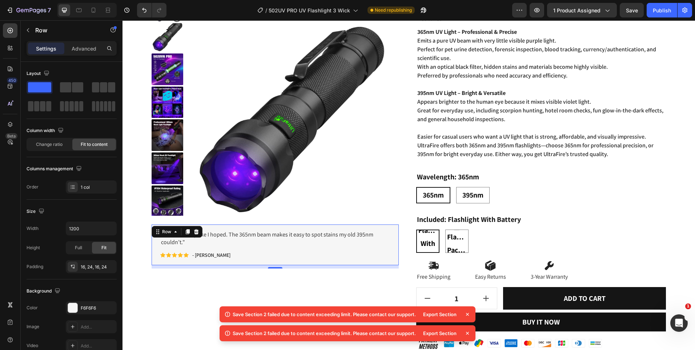
drag, startPoint x: 279, startPoint y: 263, endPoint x: 272, endPoint y: 271, distance: 10.0
click at [282, 267] on div at bounding box center [275, 267] width 15 height 1
click at [274, 274] on div "Product Images "Works exactly like I hoped. The 365nm beam makes it easy to spo…" at bounding box center [277, 157] width 250 height 395
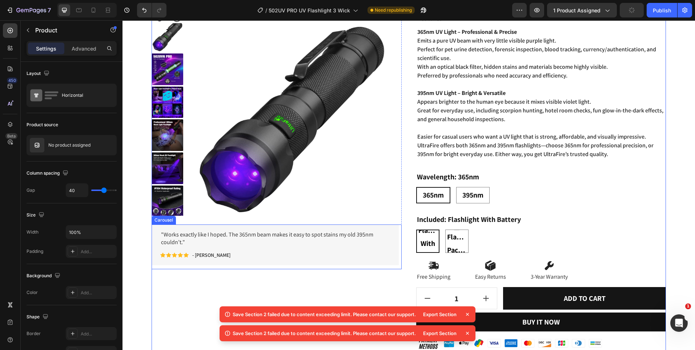
click at [270, 267] on div ""Works exactly like I hoped. The 365nm beam makes it easy to spot stains my old…" at bounding box center [275, 246] width 247 height 45
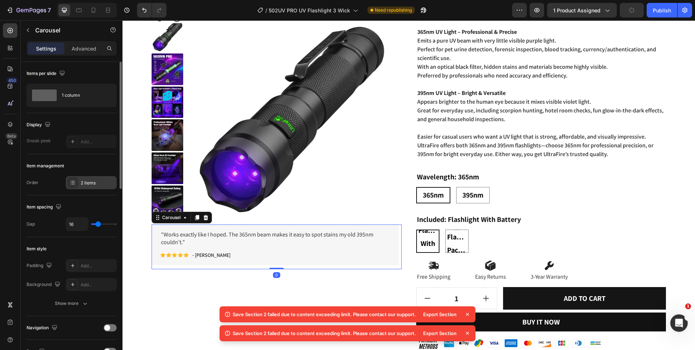
click at [93, 181] on div "2 items" at bounding box center [98, 183] width 34 height 7
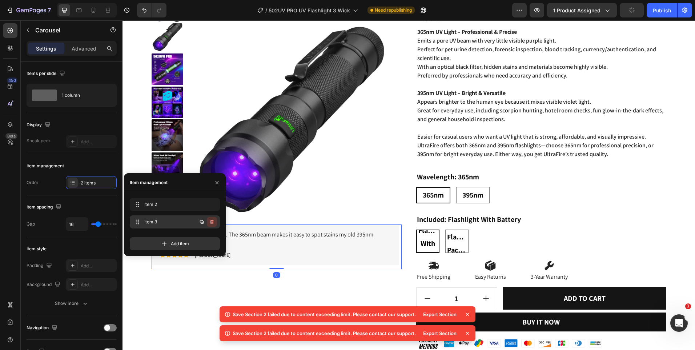
click at [212, 222] on icon "button" at bounding box center [211, 223] width 0 height 2
click at [160, 222] on span "Item 3" at bounding box center [158, 222] width 29 height 7
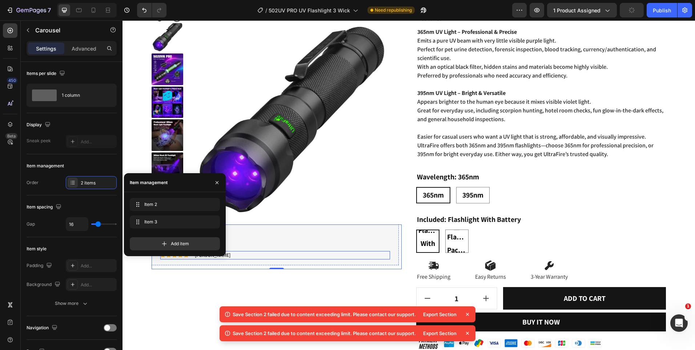
click at [294, 257] on div "Icon Icon Icon Icon Icon Icon List - [PERSON_NAME] Text Block Row" at bounding box center [275, 255] width 230 height 8
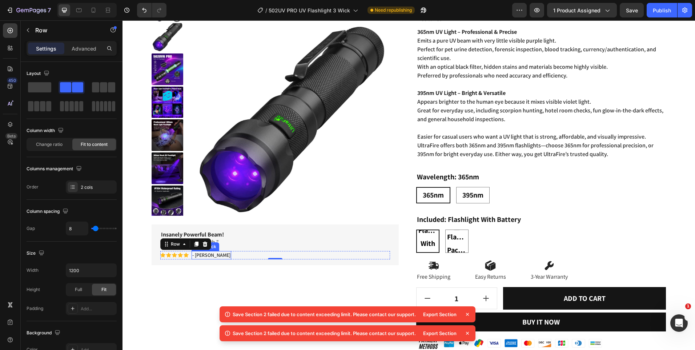
click at [226, 242] on p ""Seriously Long Reach."" at bounding box center [275, 243] width 228 height 8
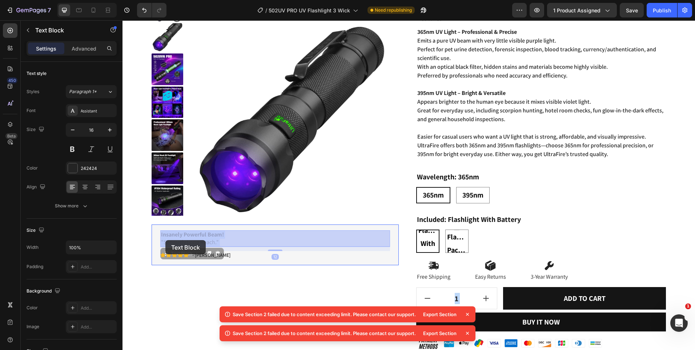
drag, startPoint x: 216, startPoint y: 243, endPoint x: 168, endPoint y: 243, distance: 48.7
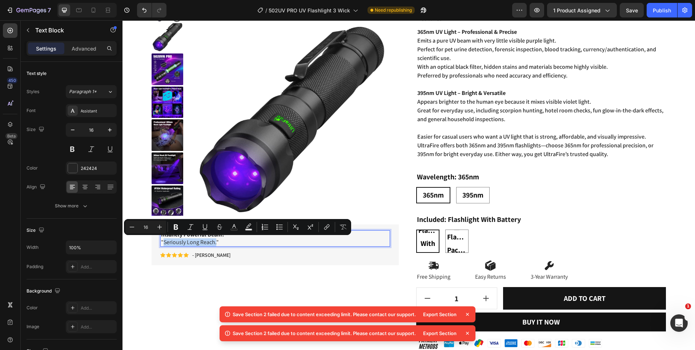
drag, startPoint x: 164, startPoint y: 243, endPoint x: 216, endPoint y: 243, distance: 52.0
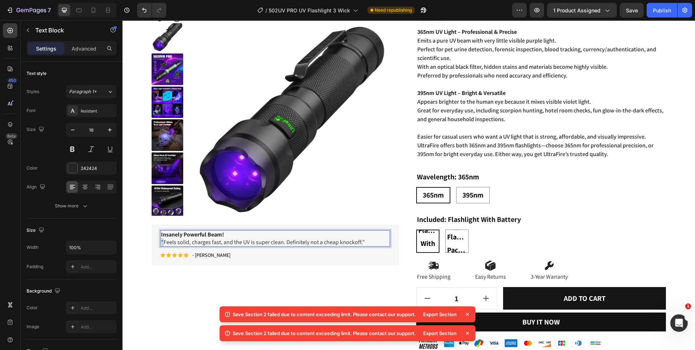
click at [162, 242] on p ""Feels solid, charges fast, and the UV is super clean. Definitely not a cheap k…" at bounding box center [275, 243] width 228 height 8
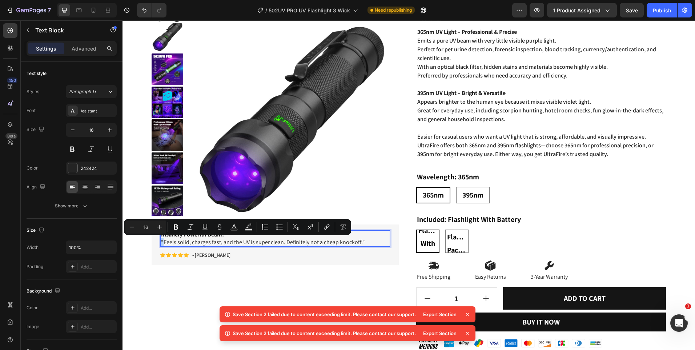
click at [162, 242] on p ""Feels solid, charges fast, and the UV is super clean. Definitely not a cheap k…" at bounding box center [275, 243] width 228 height 8
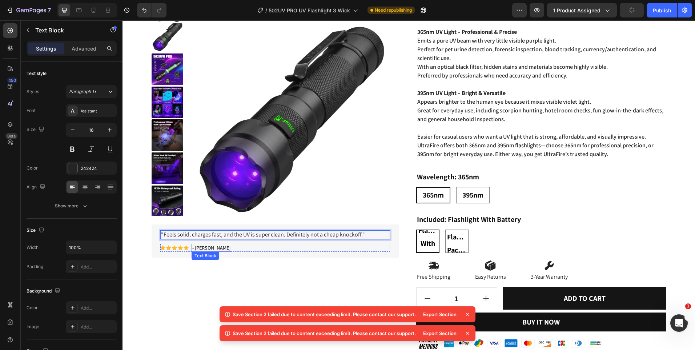
click at [219, 247] on p "- [PERSON_NAME]" at bounding box center [211, 247] width 38 height 7
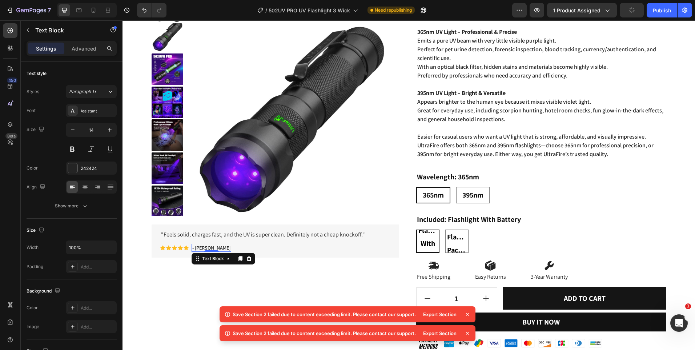
click at [212, 247] on p "- [PERSON_NAME]" at bounding box center [211, 247] width 38 height 7
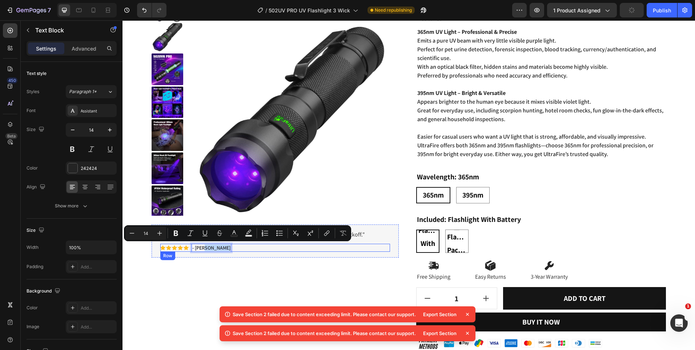
drag, startPoint x: 204, startPoint y: 247, endPoint x: 228, endPoint y: 245, distance: 23.3
click at [228, 245] on div "Icon Icon Icon Icon Icon Icon List - [PERSON_NAME] Text Block 0 Row" at bounding box center [275, 248] width 230 height 8
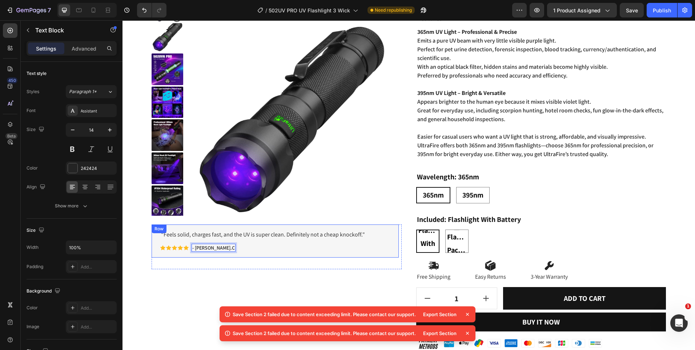
click at [231, 254] on div ""Feels solid, charges fast, and the UV is super clean. Definitely not a cheap k…" at bounding box center [275, 240] width 247 height 33
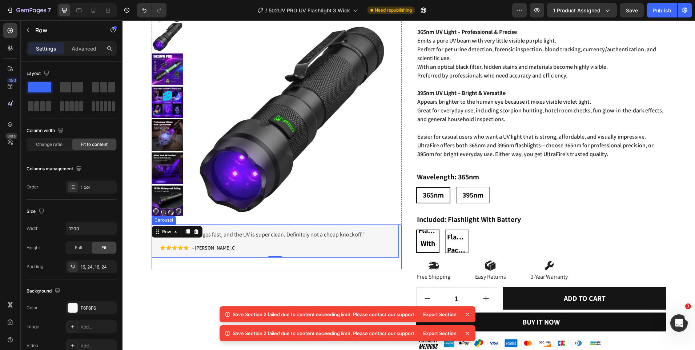
click at [245, 259] on div ""Feels solid, charges fast, and the UV is super clean. Definitely not a cheap k…" at bounding box center [275, 246] width 247 height 45
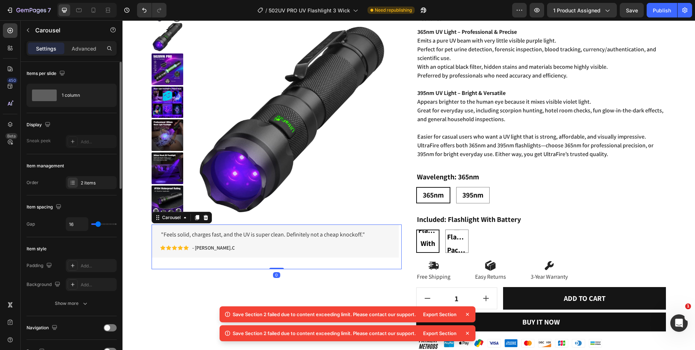
drag, startPoint x: 80, startPoint y: 180, endPoint x: 88, endPoint y: 192, distance: 14.8
click at [80, 179] on div "2 items" at bounding box center [91, 182] width 51 height 13
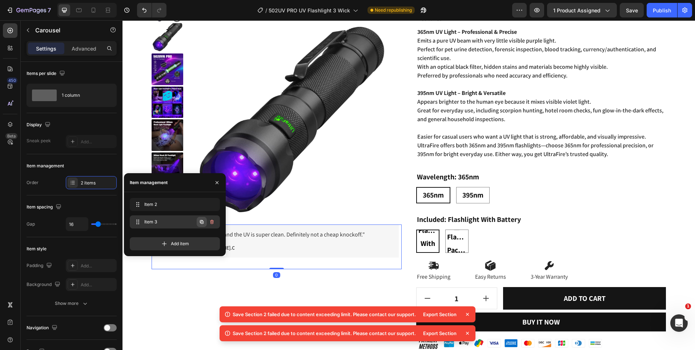
click at [202, 222] on icon "button" at bounding box center [202, 222] width 6 height 6
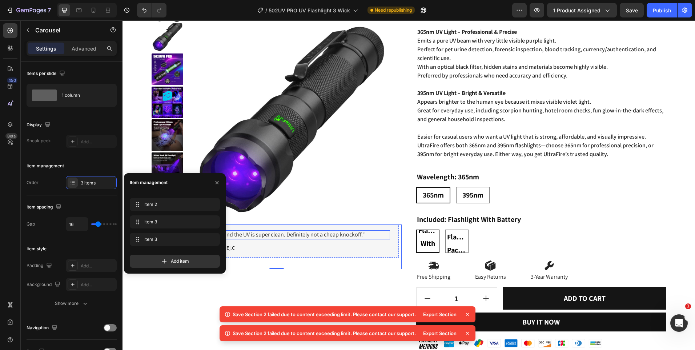
click at [300, 238] on p ""Feels solid, charges fast, and the UV is super clean. Definitely not a cheap k…" at bounding box center [275, 235] width 228 height 8
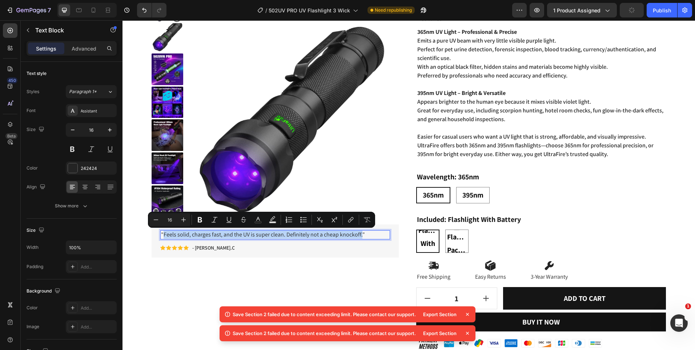
drag, startPoint x: 165, startPoint y: 234, endPoint x: 360, endPoint y: 237, distance: 195.7
click at [360, 237] on p ""Feels solid, charges fast, and the UV is super clean. Definitely not a cheap k…" at bounding box center [275, 235] width 228 height 8
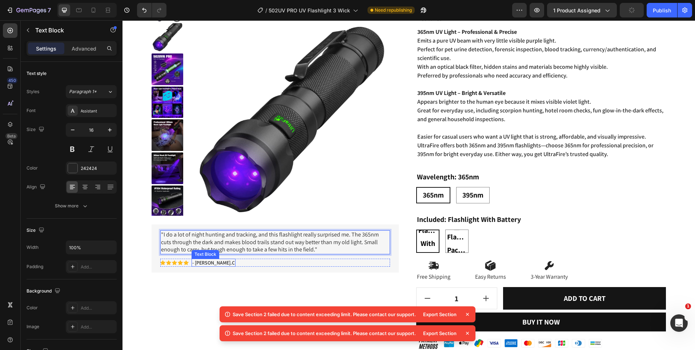
click at [199, 263] on p "- [PERSON_NAME].C" at bounding box center [213, 262] width 43 height 7
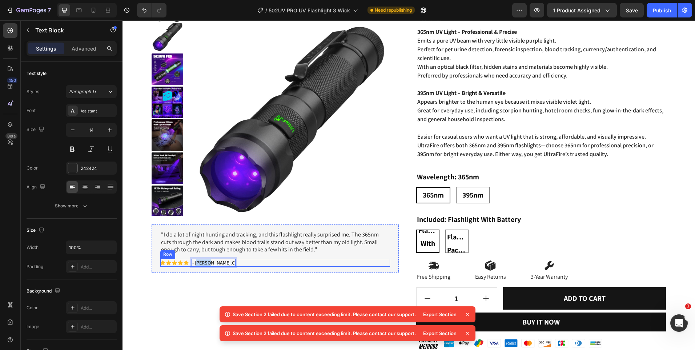
drag, startPoint x: 198, startPoint y: 263, endPoint x: 213, endPoint y: 263, distance: 15.3
click at [213, 263] on div "Icon Icon Icon Icon Icon Icon List - [PERSON_NAME].C Text Block 0 Row" at bounding box center [275, 263] width 230 height 8
click at [276, 272] on div ""I do a lot of night hunting and tracking, and this flashlight really surprised…" at bounding box center [275, 248] width 247 height 48
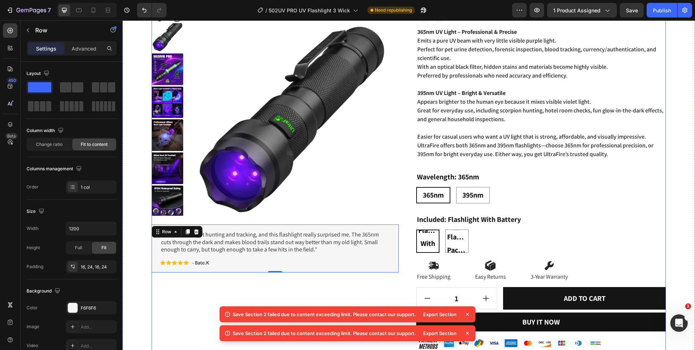
click at [268, 276] on div "Product Images "Works exactly like I hoped. The 365nm beam makes it easy to spo…" at bounding box center [277, 157] width 250 height 395
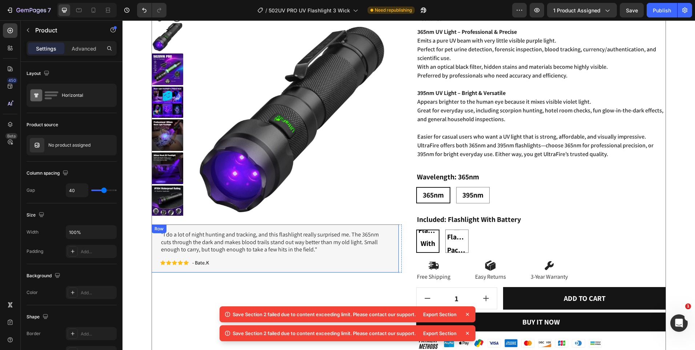
click at [268, 271] on div ""I do a lot of night hunting and tracking, and this flashlight really surprised…" at bounding box center [275, 248] width 247 height 48
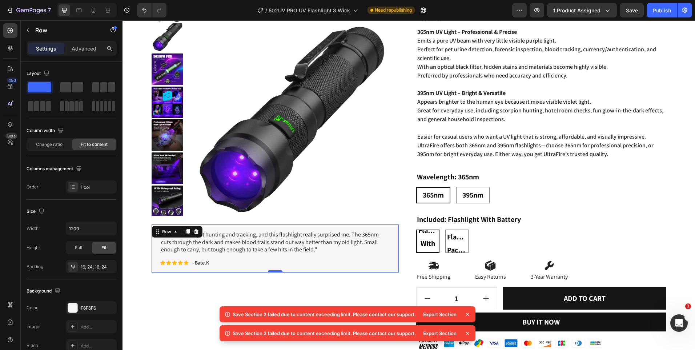
drag, startPoint x: 276, startPoint y: 272, endPoint x: 278, endPoint y: 277, distance: 5.5
click at [278, 273] on div at bounding box center [275, 272] width 15 height 2
click at [278, 283] on div "Product Images "Works exactly like I hoped. The 365nm beam makes it easy to spo…" at bounding box center [277, 157] width 250 height 395
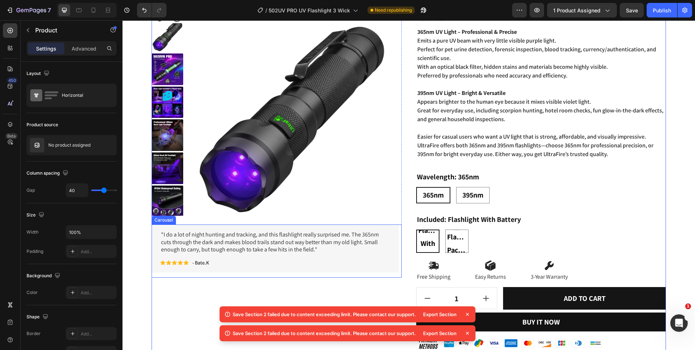
click at [277, 276] on div ""I do a lot of night hunting and tracking, and this flashlight really surprised…" at bounding box center [275, 250] width 247 height 53
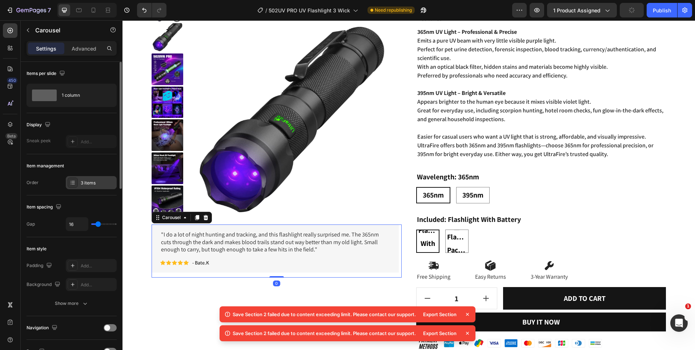
click at [84, 186] on div "3 items" at bounding box center [98, 183] width 34 height 7
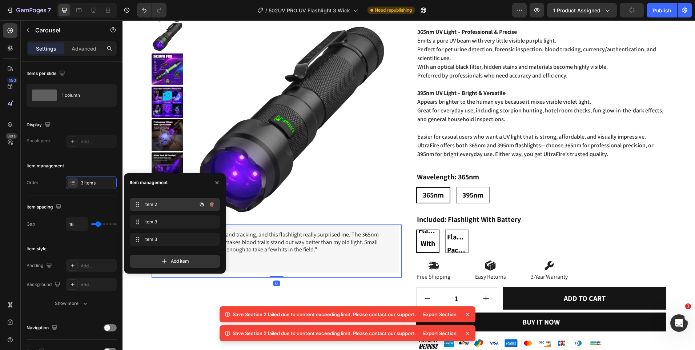
click at [169, 206] on span "Item 2" at bounding box center [164, 204] width 41 height 7
click at [154, 202] on span "Item 2" at bounding box center [164, 204] width 41 height 7
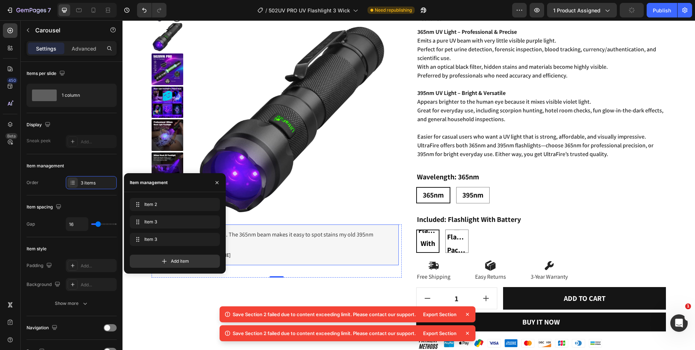
click at [327, 263] on div ""Works exactly like I hoped. The 365nm beam makes it easy to spot stains my old…" at bounding box center [275, 244] width 247 height 41
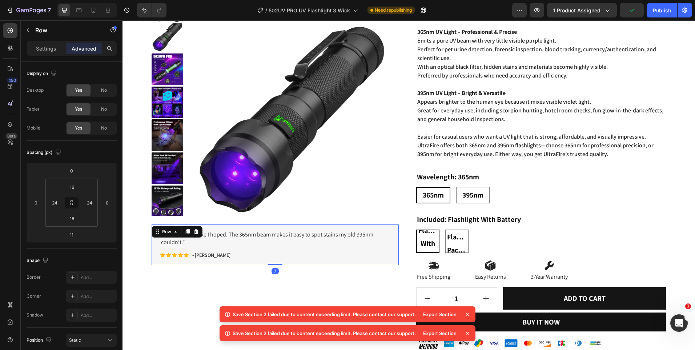
drag, startPoint x: 276, startPoint y: 268, endPoint x: 276, endPoint y: 252, distance: 16.0
click at [276, 252] on div ""Works exactly like I hoped. The 365nm beam makes it easy to spot stains my old…" at bounding box center [275, 244] width 247 height 41
type input "0"
click at [290, 271] on div ""Works exactly like I hoped. The 365nm beam makes it easy to spot stains my old…" at bounding box center [275, 250] width 247 height 53
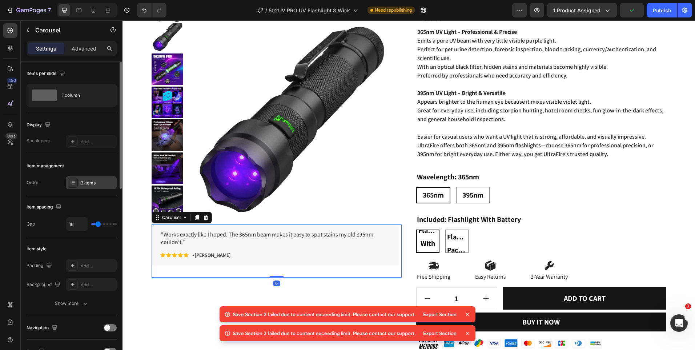
click at [96, 181] on div "3 items" at bounding box center [98, 183] width 34 height 7
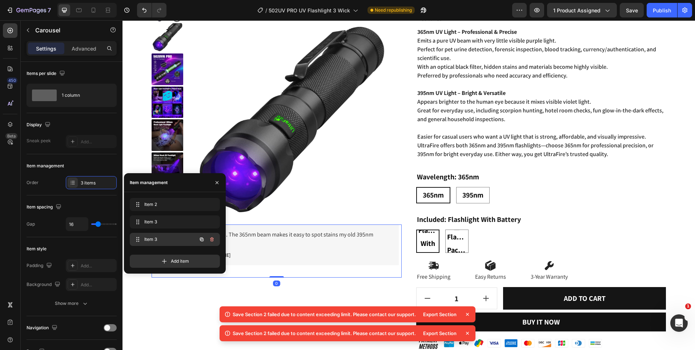
click at [184, 238] on span "Item 3" at bounding box center [164, 239] width 41 height 7
click at [200, 242] on icon "button" at bounding box center [202, 239] width 6 height 6
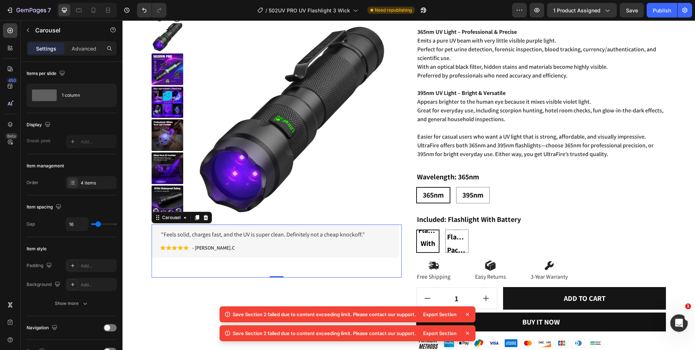
click at [257, 259] on div ""Feels solid, charges fast, and the UV is super clean. Definitely not a cheap k…" at bounding box center [275, 250] width 247 height 53
click at [258, 236] on p ""Feels solid, charges fast, and the UV is super clean. Definitely not a cheap k…" at bounding box center [275, 235] width 228 height 8
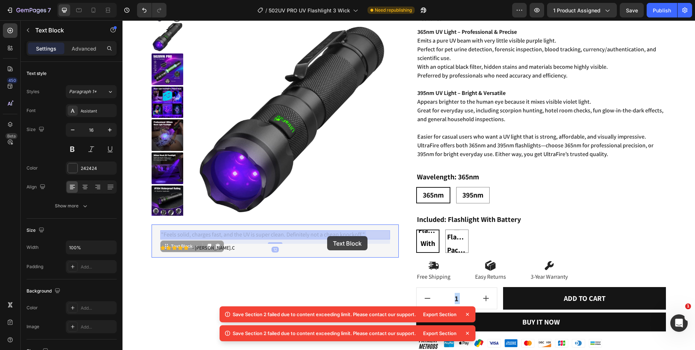
drag, startPoint x: 165, startPoint y: 234, endPoint x: 390, endPoint y: 240, distance: 224.9
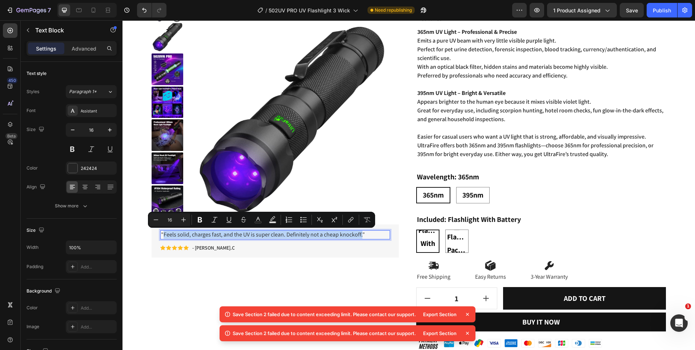
drag, startPoint x: 361, startPoint y: 236, endPoint x: 164, endPoint y: 235, distance: 197.5
click at [164, 235] on p ""Feels solid, charges fast, and the UV is super clean. Definitely not a cheap k…" at bounding box center [275, 235] width 228 height 8
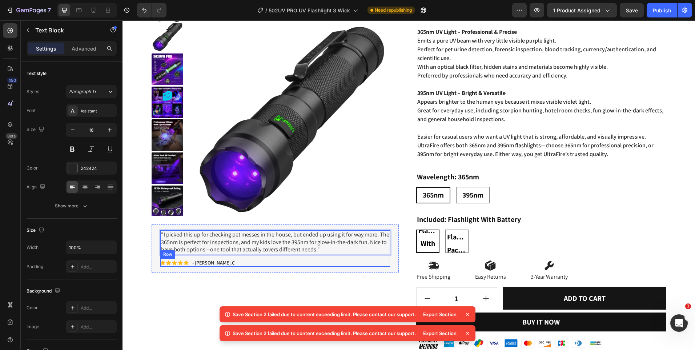
click at [274, 260] on div "Icon Icon Icon Icon Icon Icon List - [PERSON_NAME].C Text Block Row" at bounding box center [275, 263] width 230 height 8
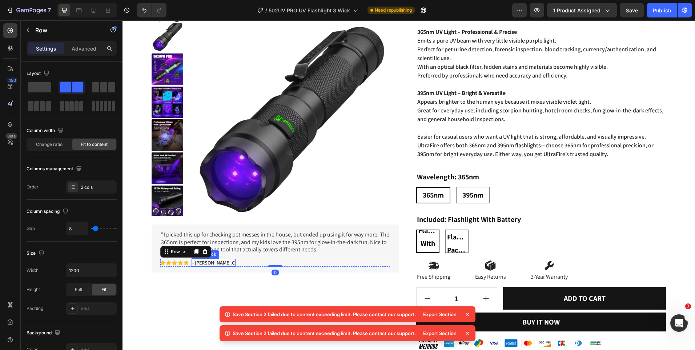
click at [202, 263] on p "- [PERSON_NAME].C" at bounding box center [213, 262] width 43 height 7
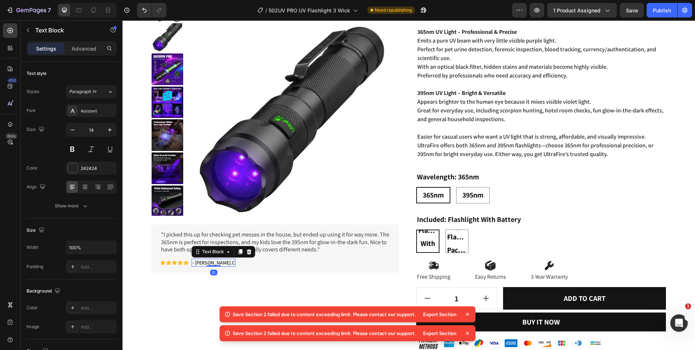
click at [203, 262] on p "- [PERSON_NAME].C" at bounding box center [213, 262] width 43 height 7
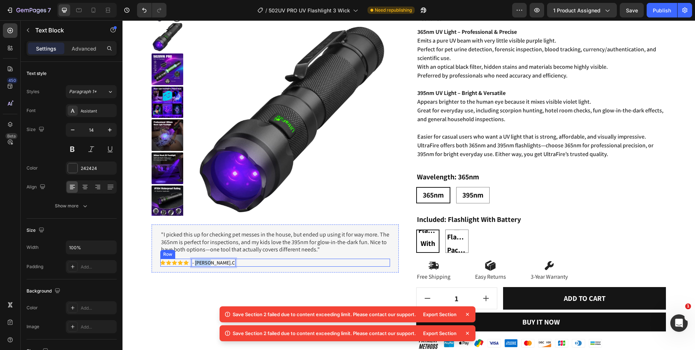
drag, startPoint x: 196, startPoint y: 263, endPoint x: 214, endPoint y: 262, distance: 17.8
click at [214, 262] on div "Icon Icon Icon Icon Icon Icon List - [PERSON_NAME].C Text Block 0 Row" at bounding box center [275, 263] width 230 height 8
click at [233, 274] on div ""I picked this up for checking pet messes in the house, but ended up using it f…" at bounding box center [275, 250] width 247 height 53
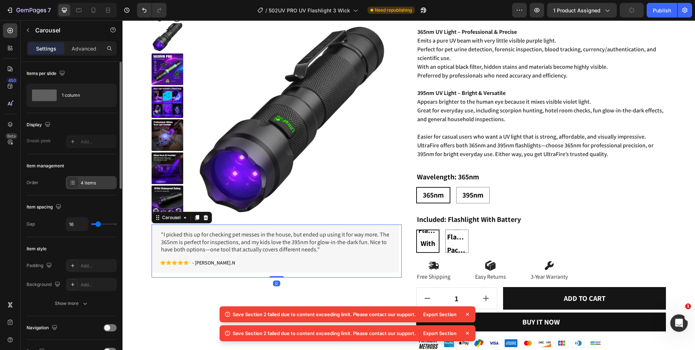
click at [89, 178] on div "4 items" at bounding box center [91, 182] width 51 height 13
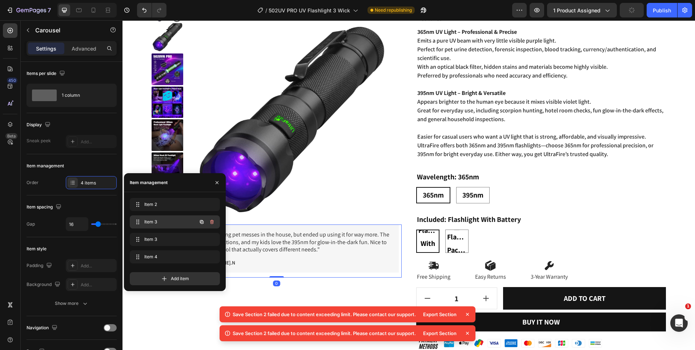
click at [171, 222] on span "Item 3" at bounding box center [164, 222] width 41 height 7
click at [348, 267] on div ""I do a lot of night hunting and tracking, and this flashlight really surprised…" at bounding box center [275, 248] width 247 height 48
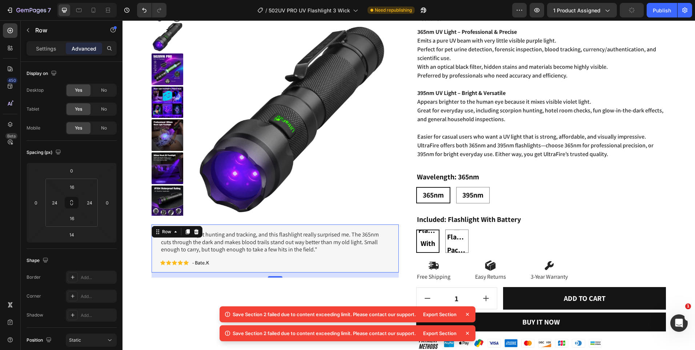
drag, startPoint x: 280, startPoint y: 276, endPoint x: 296, endPoint y: 263, distance: 21.0
click at [281, 254] on div ""I do a lot of night hunting and tracking, and this flashlight really surprised…" at bounding box center [275, 248] width 247 height 48
type input "0"
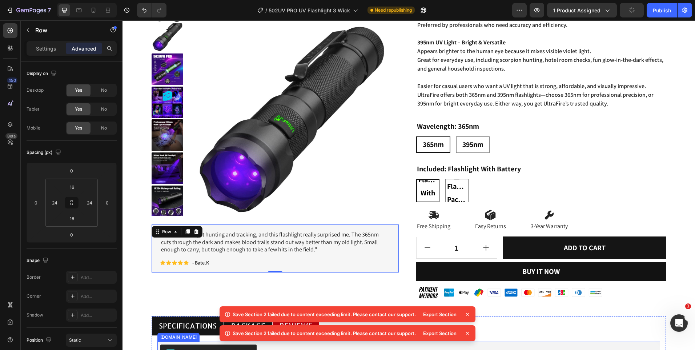
scroll to position [291, 0]
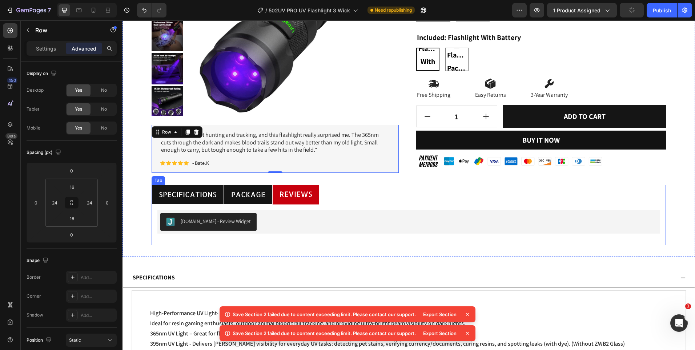
click at [355, 192] on ul "Specifications Package reviews" at bounding box center [409, 195] width 515 height 20
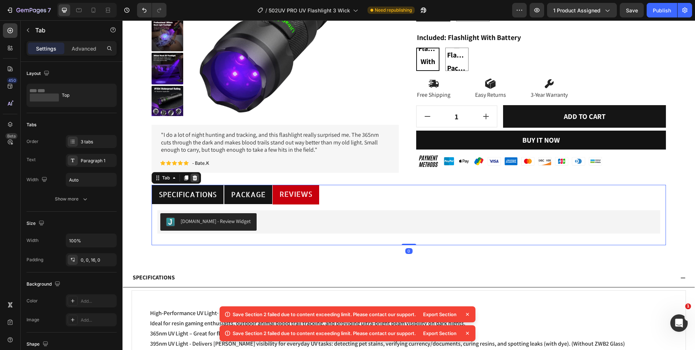
click at [199, 176] on div at bounding box center [195, 178] width 9 height 9
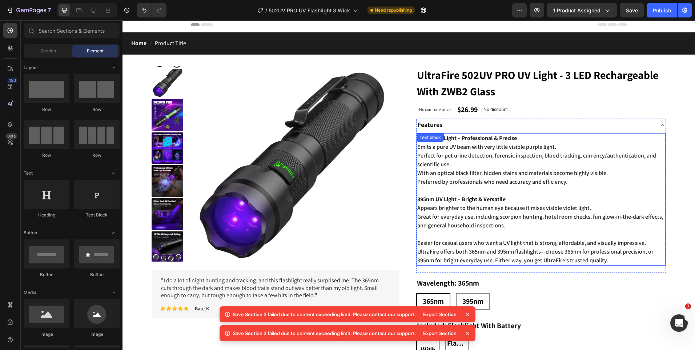
scroll to position [0, 0]
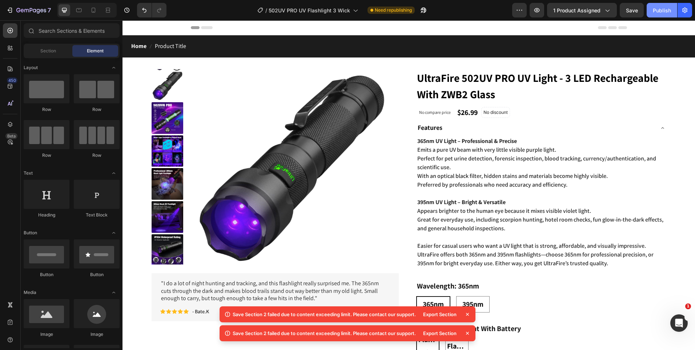
click at [655, 9] on div "Publish" at bounding box center [662, 11] width 18 height 8
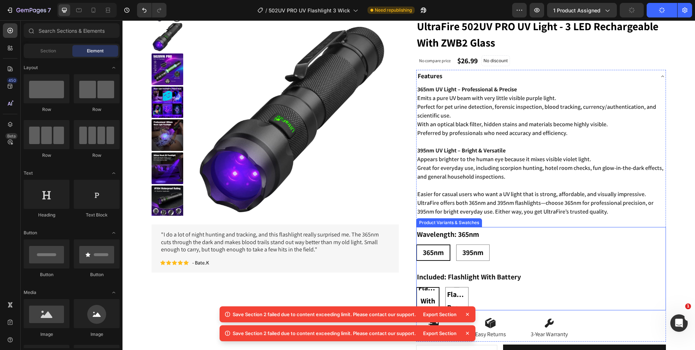
scroll to position [291, 0]
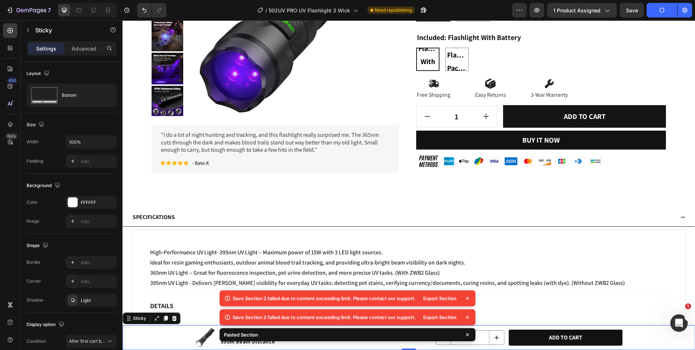
click at [470, 296] on icon at bounding box center [467, 298] width 7 height 7
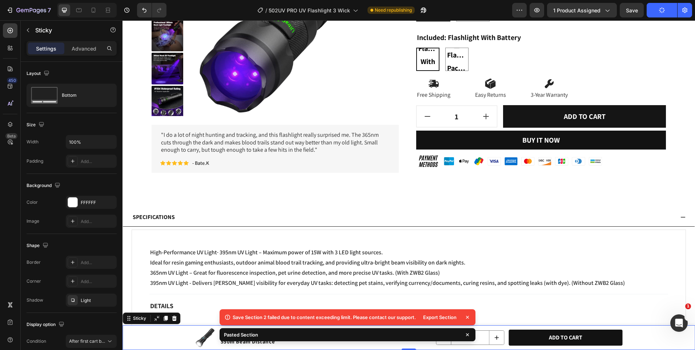
click at [469, 315] on icon at bounding box center [467, 317] width 7 height 7
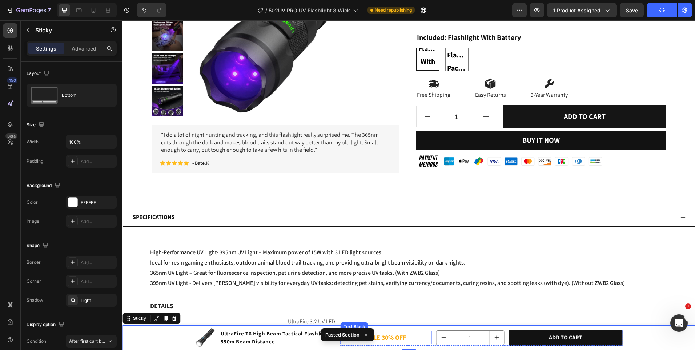
drag, startPoint x: 422, startPoint y: 337, endPoint x: 394, endPoint y: 329, distance: 29.1
click at [421, 337] on p "SALE 30% OFF" at bounding box center [387, 338] width 90 height 12
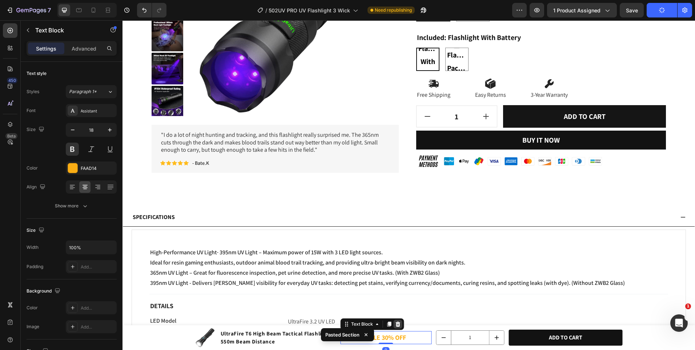
click at [395, 325] on icon at bounding box center [398, 324] width 6 height 6
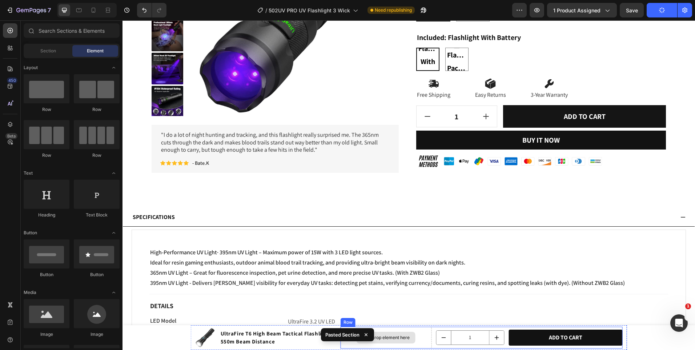
click at [429, 338] on div "Drop element here" at bounding box center [386, 338] width 91 height 22
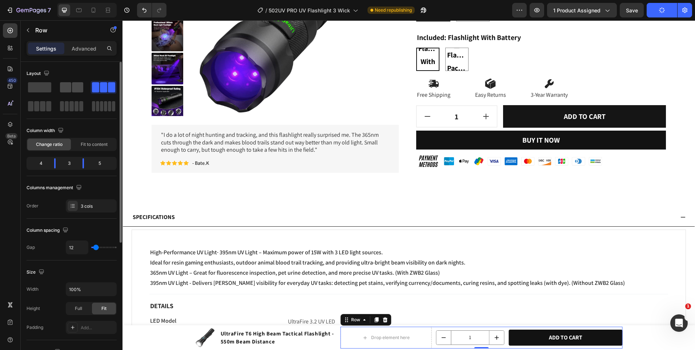
click at [71, 89] on span at bounding box center [65, 87] width 11 height 10
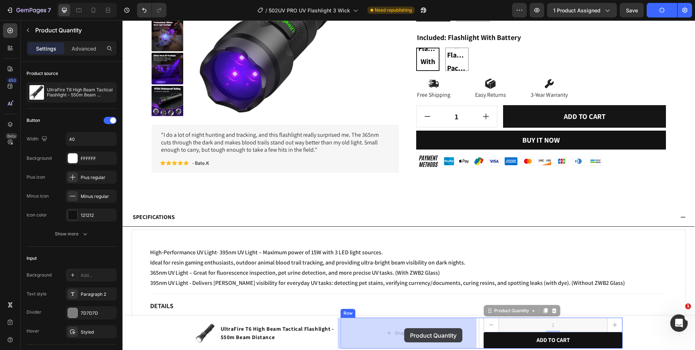
drag, startPoint x: 451, startPoint y: 328, endPoint x: 404, endPoint y: 328, distance: 46.2
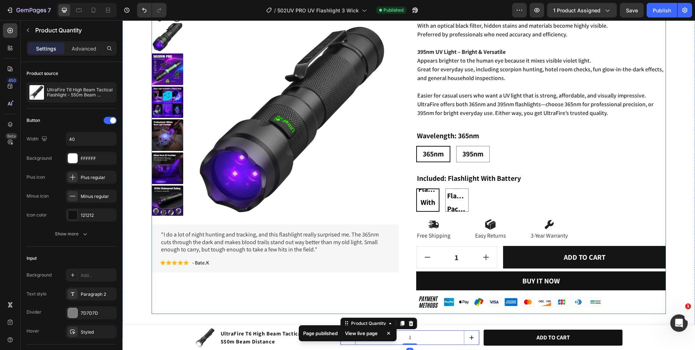
scroll to position [109, 0]
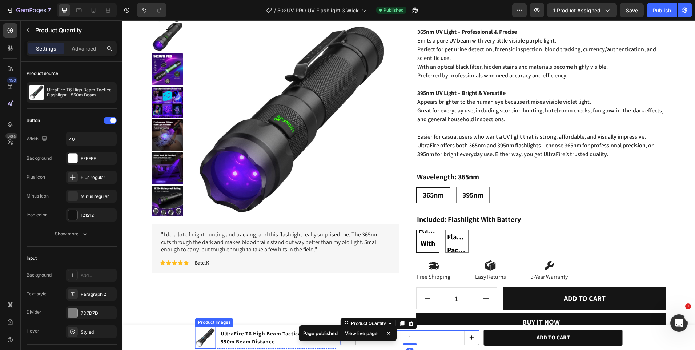
click at [203, 339] on img at bounding box center [205, 337] width 20 height 20
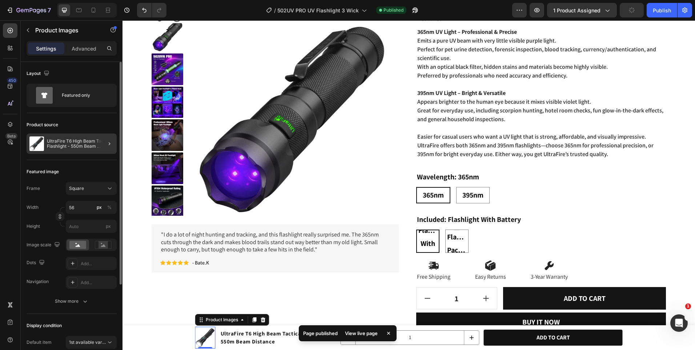
click at [111, 149] on div at bounding box center [106, 143] width 20 height 20
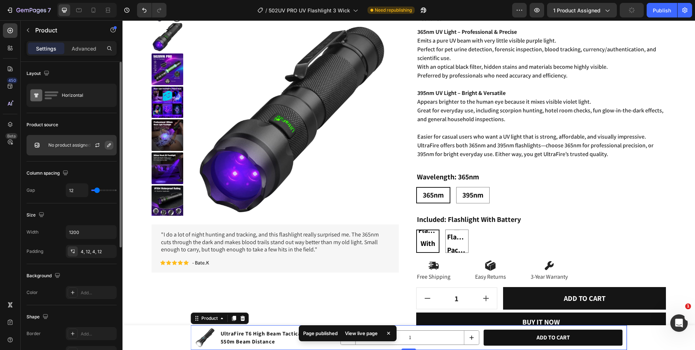
click at [108, 148] on button "button" at bounding box center [109, 145] width 9 height 9
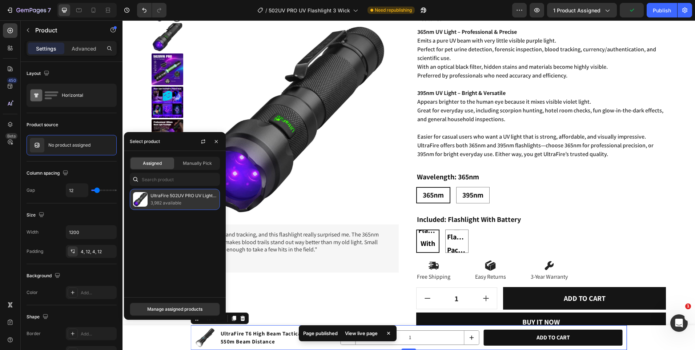
click at [168, 204] on p "3,982 available" at bounding box center [184, 202] width 66 height 7
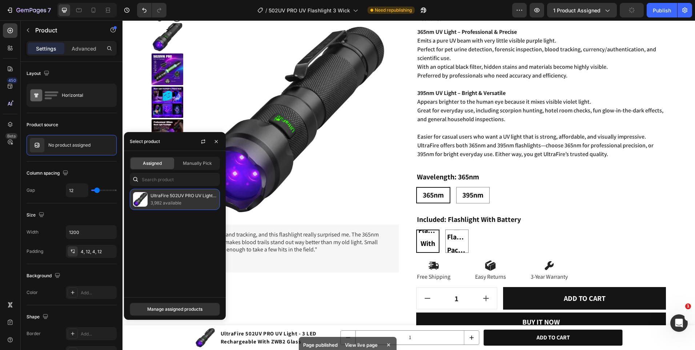
click at [171, 205] on p "3,982 available" at bounding box center [184, 202] width 66 height 7
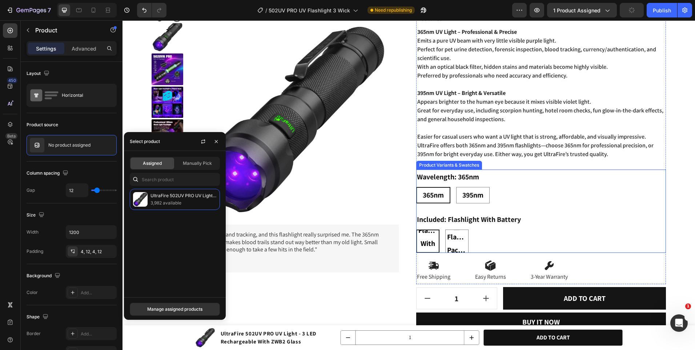
click at [485, 216] on legend "included: flashlight with battery" at bounding box center [468, 219] width 105 height 15
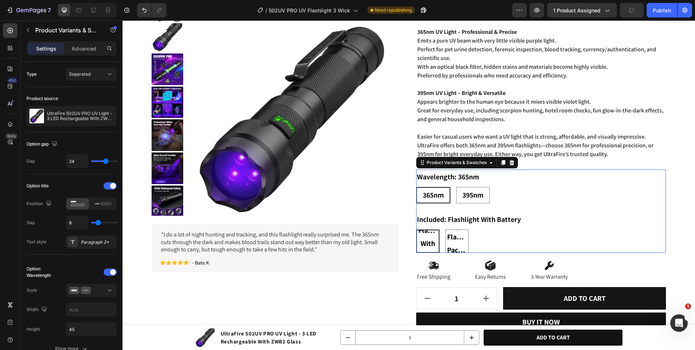
scroll to position [0, 0]
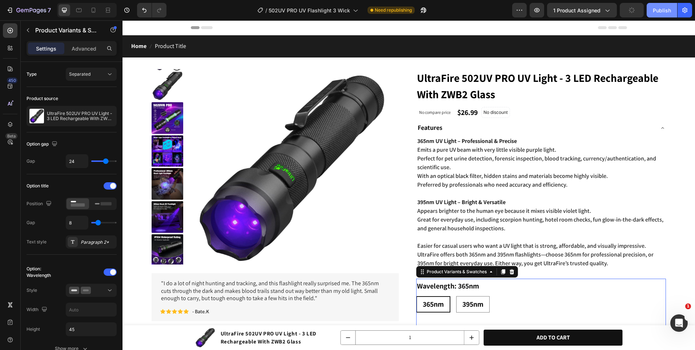
click at [662, 10] on div "Publish" at bounding box center [662, 11] width 18 height 8
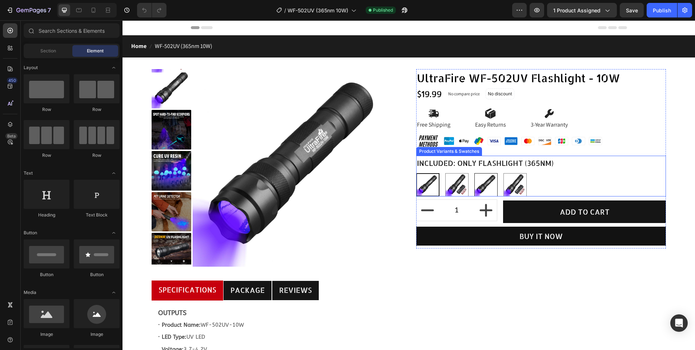
click at [454, 186] on img at bounding box center [457, 185] width 23 height 23
click at [446, 173] on input "Package Flashlight (365nm) Package Flashlight (365nm)" at bounding box center [445, 173] width 0 height 0
radio input "true"
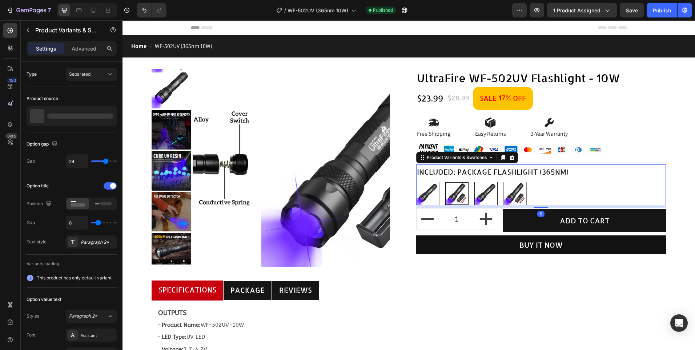
click at [480, 182] on \(395nm\) at bounding box center [486, 193] width 23 height 23
click at [475, 182] on input "Only Flashlight (395nm) Only Flashlight (395nm)" at bounding box center [474, 182] width 0 height 0
radio input "true"
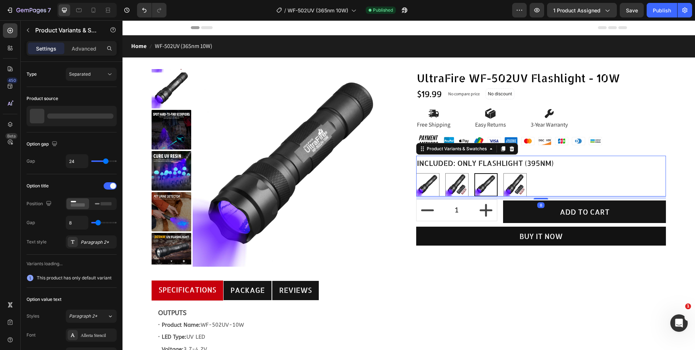
click at [500, 186] on div "Only Flashlight (365nm) Only Flashlight (365nm) Package Flashlight (365nm) Pack…" at bounding box center [541, 184] width 250 height 23
click at [506, 186] on img at bounding box center [515, 185] width 23 height 23
click at [504, 173] on input "Package Flashlight (395nm) Package Flashlight (395nm)" at bounding box center [503, 173] width 0 height 0
radio input "true"
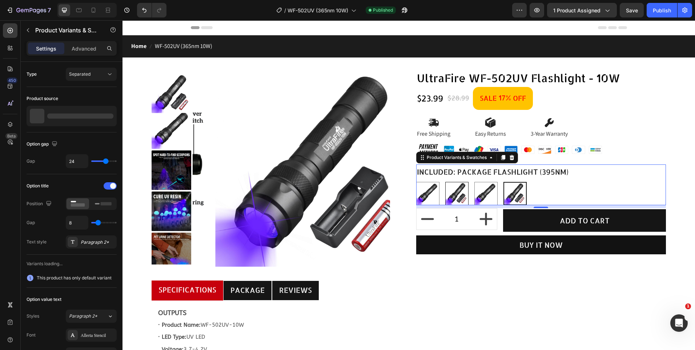
click at [453, 191] on img at bounding box center [457, 193] width 23 height 23
click at [446, 182] on input "Package Flashlight (365nm) Package Flashlight (365nm)" at bounding box center [445, 182] width 0 height 0
radio input "true"
drag, startPoint x: 424, startPoint y: 191, endPoint x: 439, endPoint y: 193, distance: 15.0
click at [424, 191] on img at bounding box center [428, 193] width 23 height 23
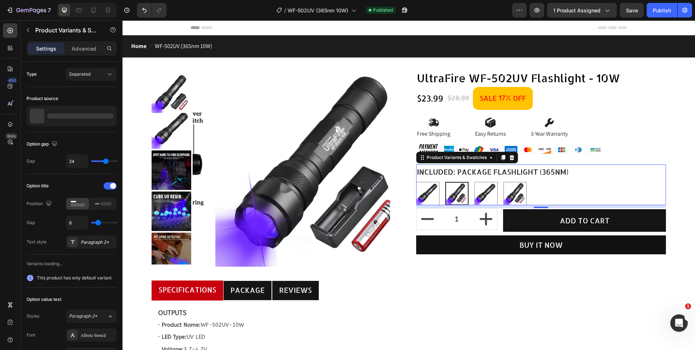
click at [416, 182] on input "Only Flashlight (365nm) Only Flashlight (365nm)" at bounding box center [416, 182] width 0 height 0
radio input "true"
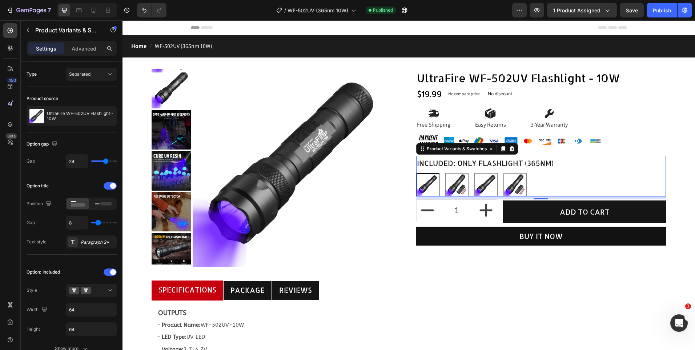
click at [430, 189] on img at bounding box center [428, 185] width 22 height 22
click at [416, 173] on input "Only Flashlight (365nm) Only Flashlight (365nm)" at bounding box center [416, 173] width 0 height 0
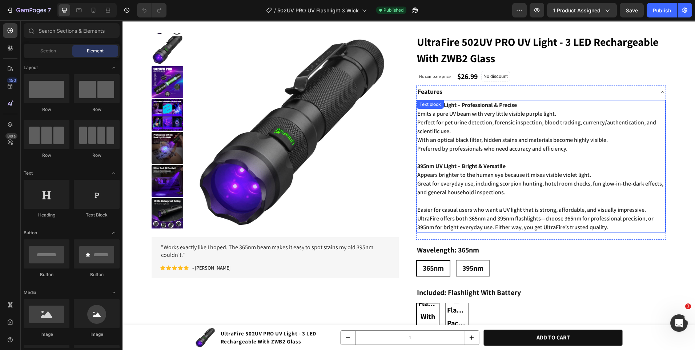
scroll to position [36, 0]
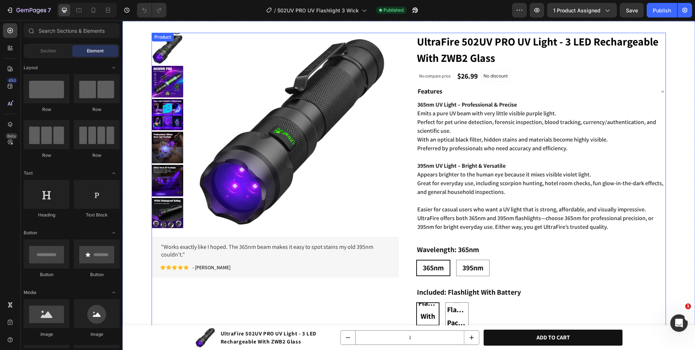
click at [404, 146] on div "Product Images "Works exactly like I hoped. The 365nm beam makes it easy to spo…" at bounding box center [409, 230] width 515 height 395
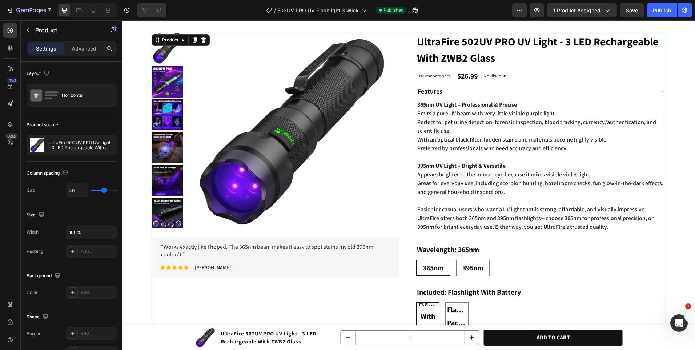
click at [405, 115] on div "Product Images "Works exactly like I hoped. The 365nm beam makes it easy to spo…" at bounding box center [409, 230] width 515 height 395
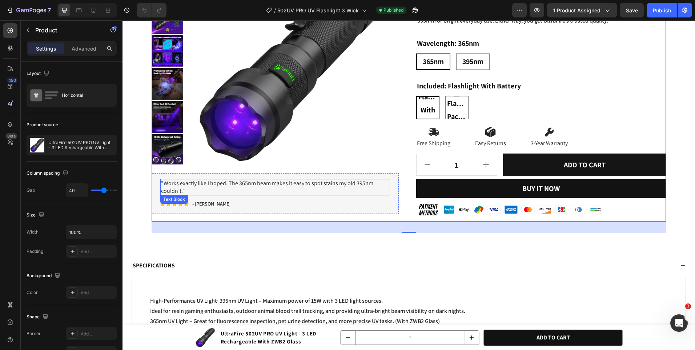
scroll to position [327, 0]
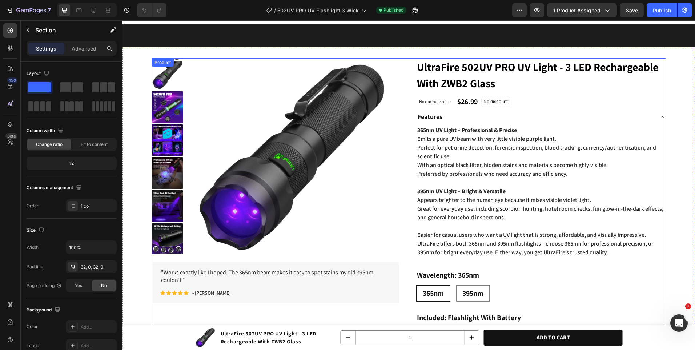
scroll to position [0, 0]
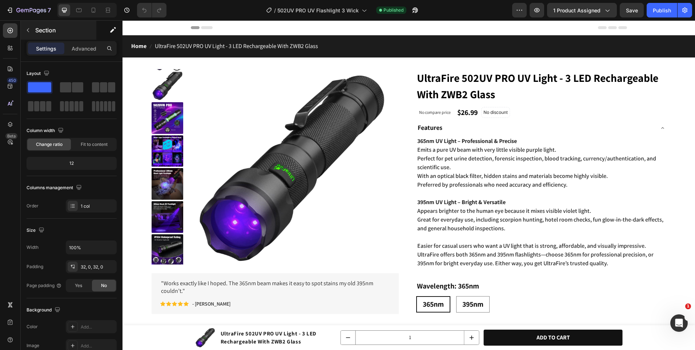
click at [41, 35] on div "Section" at bounding box center [59, 30] width 76 height 19
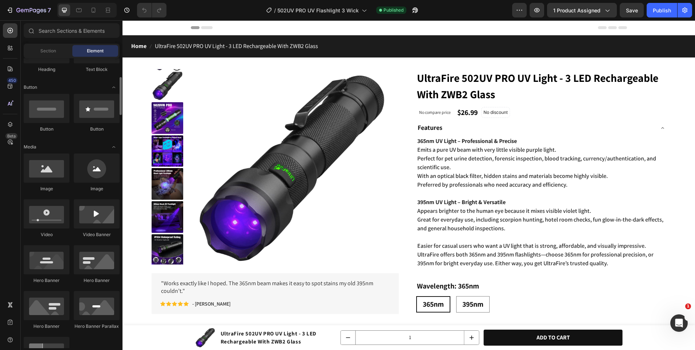
scroll to position [291, 0]
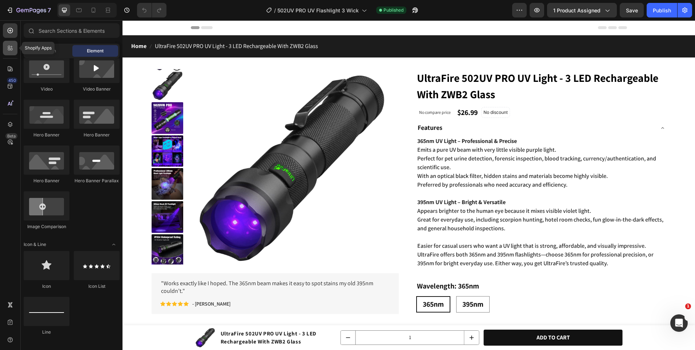
click at [13, 49] on icon at bounding box center [10, 47] width 7 height 7
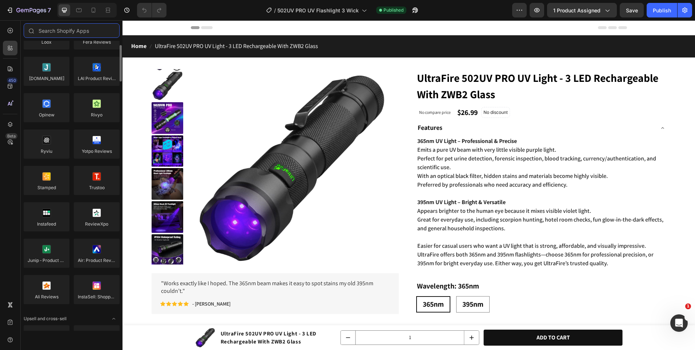
scroll to position [0, 0]
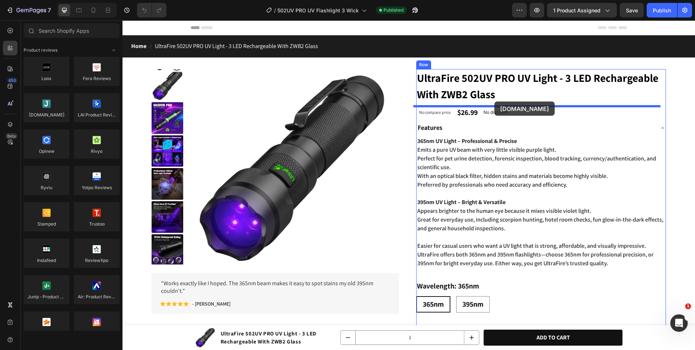
drag, startPoint x: 180, startPoint y: 123, endPoint x: 495, endPoint y: 101, distance: 315.3
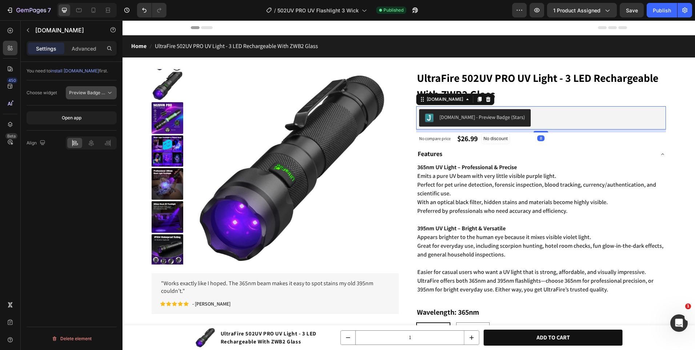
click at [95, 98] on button "Preview Badge (Stars)" at bounding box center [91, 92] width 51 height 13
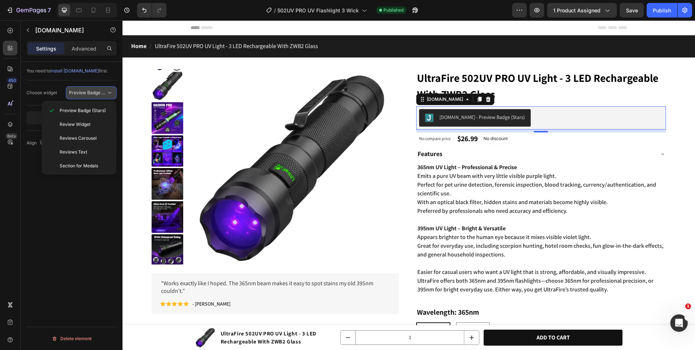
click at [98, 94] on span "Preview Badge (Stars)" at bounding box center [92, 92] width 46 height 5
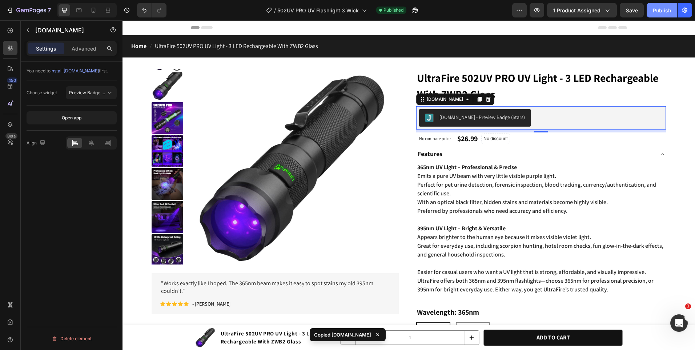
click at [673, 10] on button "Publish" at bounding box center [662, 10] width 31 height 15
click at [677, 16] on button "Publish" at bounding box center [662, 10] width 31 height 15
